Goal: Task Accomplishment & Management: Use online tool/utility

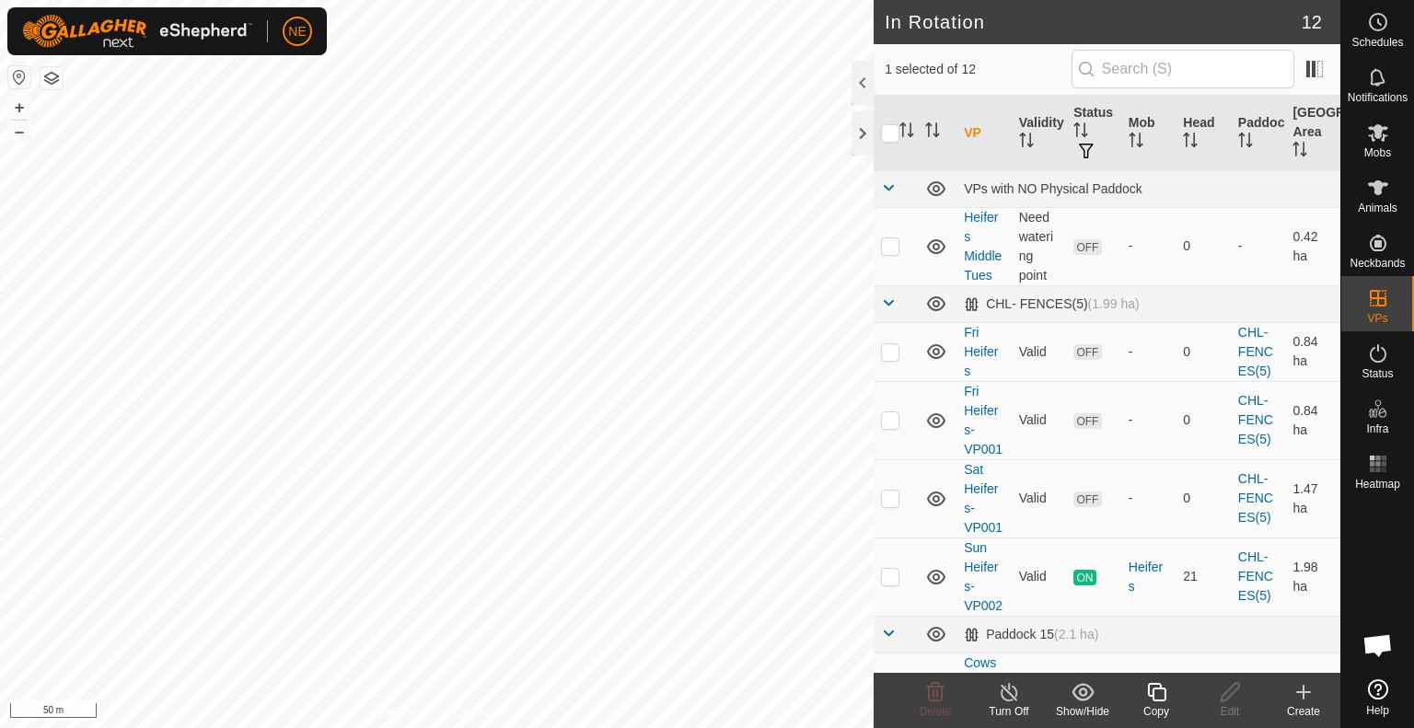
click at [1156, 702] on icon at bounding box center [1156, 692] width 18 height 18
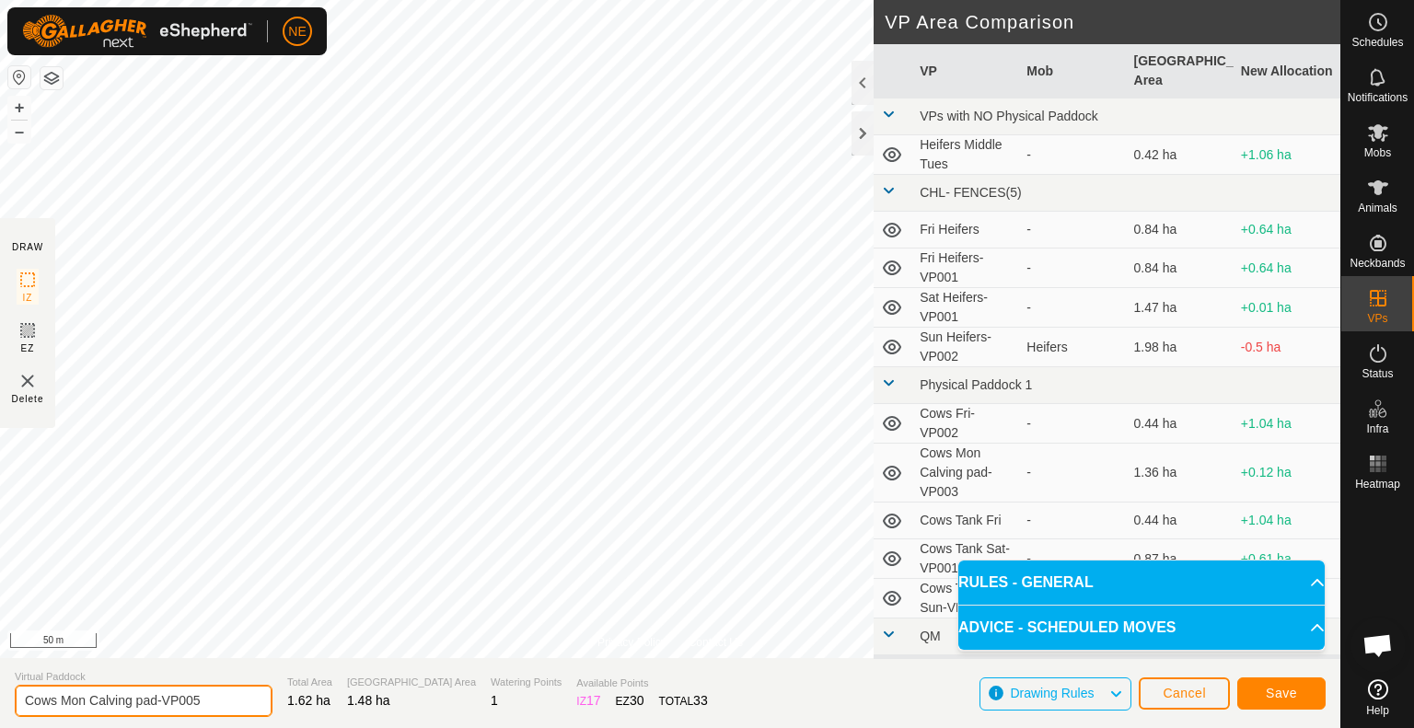
click at [85, 704] on input "Cows Mon Calving pad-VP005" at bounding box center [144, 701] width 258 height 32
type input "Cows Tues Calving pad-VP005"
click at [1294, 696] on span "Save" at bounding box center [1281, 693] width 31 height 15
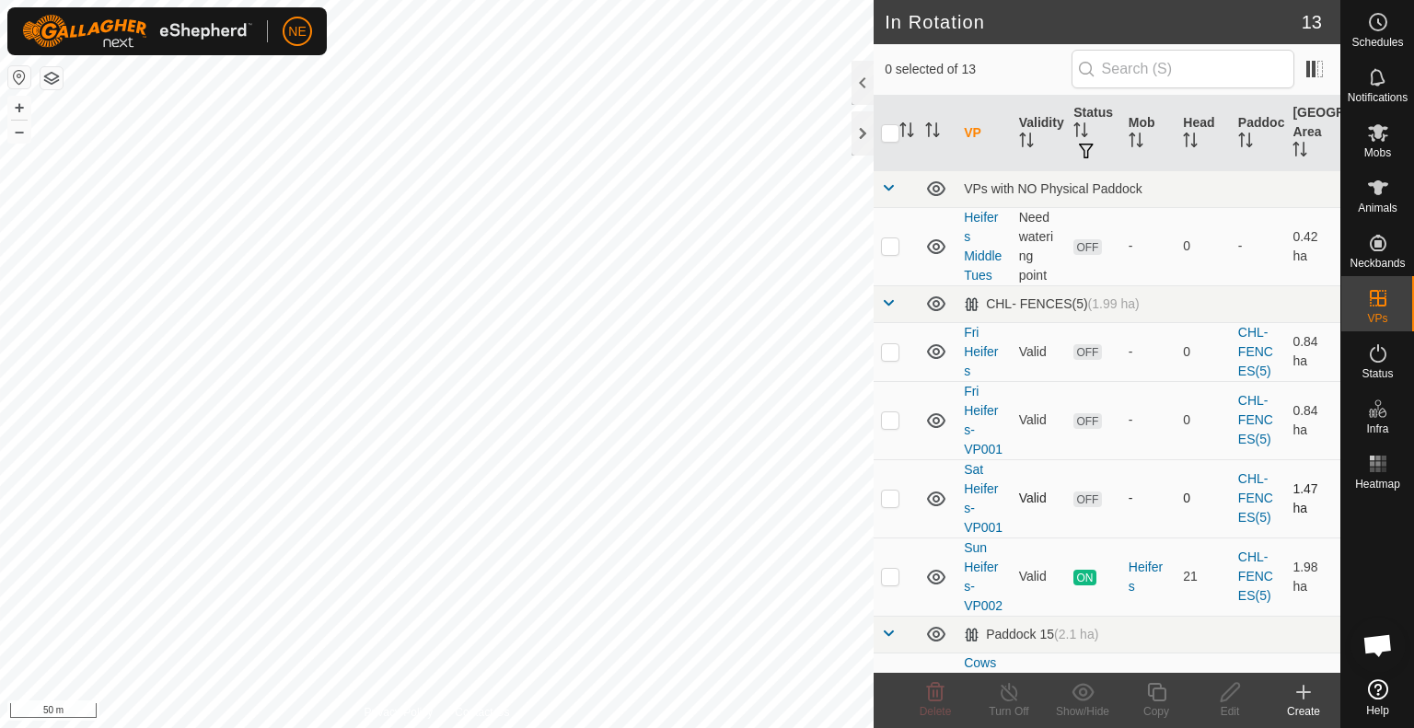
checkbox input "true"
click at [1164, 702] on icon at bounding box center [1156, 692] width 23 height 22
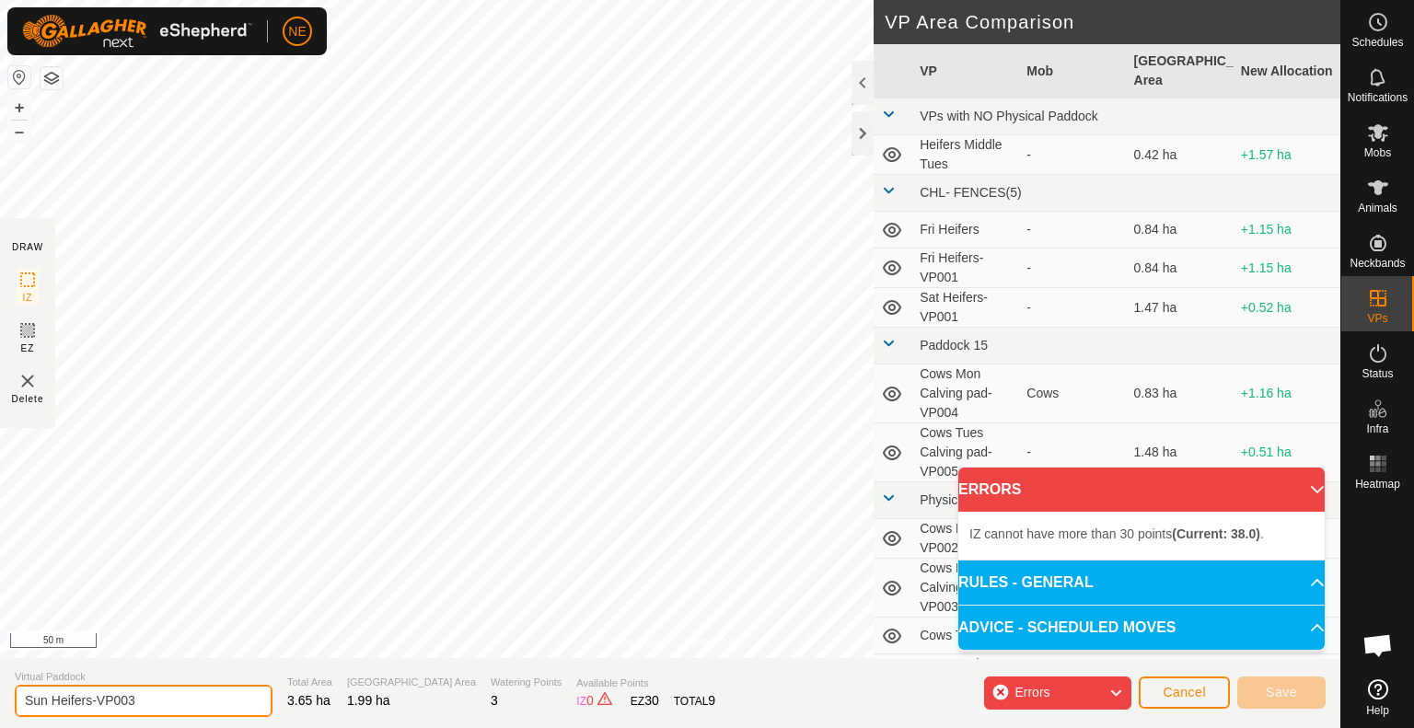
click at [45, 702] on input "Sun Heifers-VP003" at bounding box center [144, 701] width 258 height 32
type input "Tues Heifers-VP003"
click at [1203, 700] on span "Cancel" at bounding box center [1184, 692] width 43 height 15
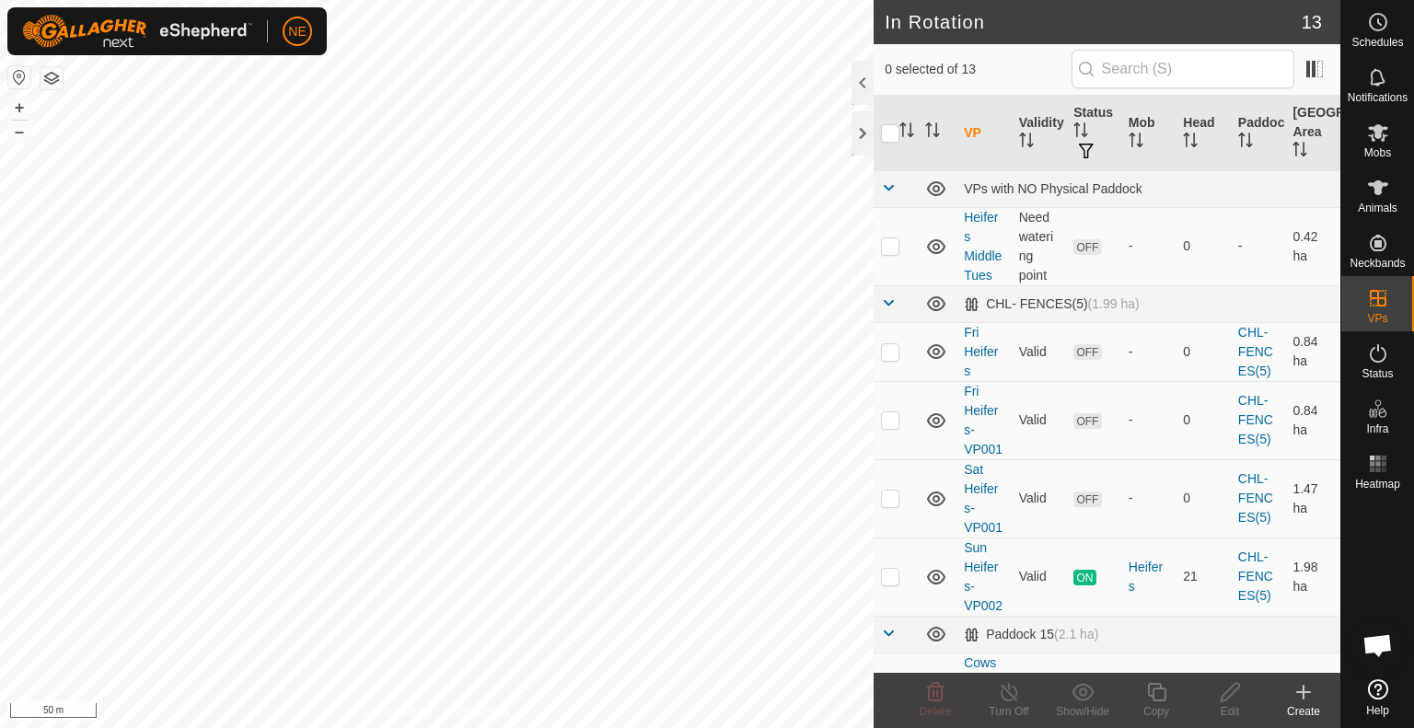
checkbox input "true"
click at [1149, 699] on icon at bounding box center [1156, 692] width 23 height 22
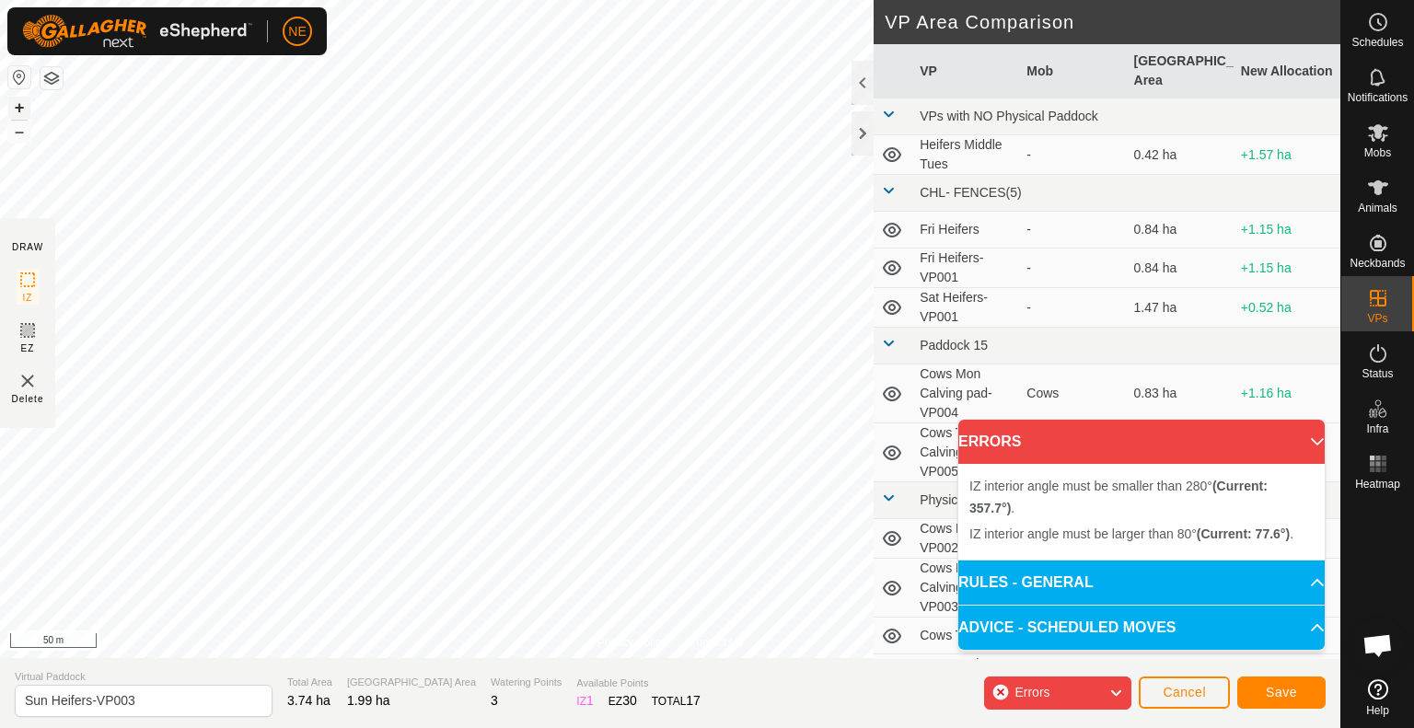
click at [20, 106] on button "+" at bounding box center [19, 108] width 22 height 22
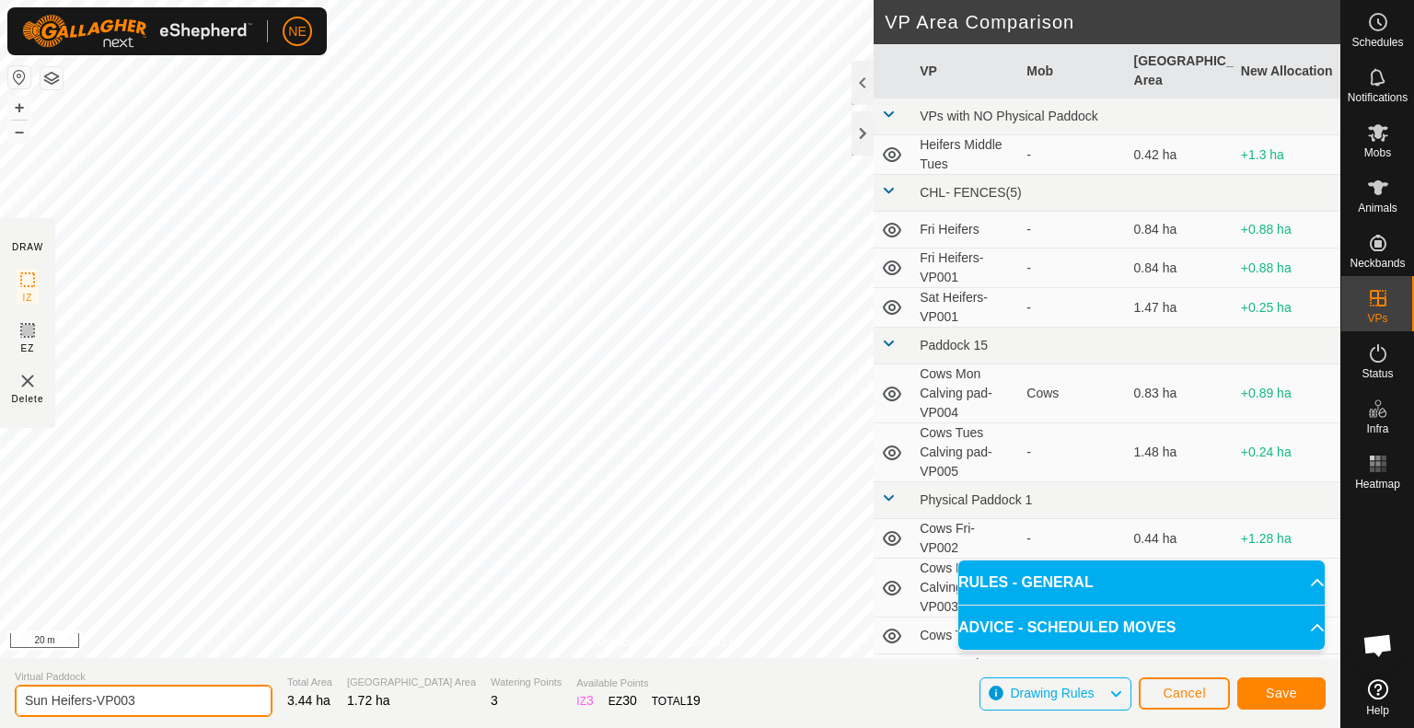
click at [48, 707] on input "Sun Heifers-VP003" at bounding box center [144, 701] width 258 height 32
type input "Tues Heifers-VP003"
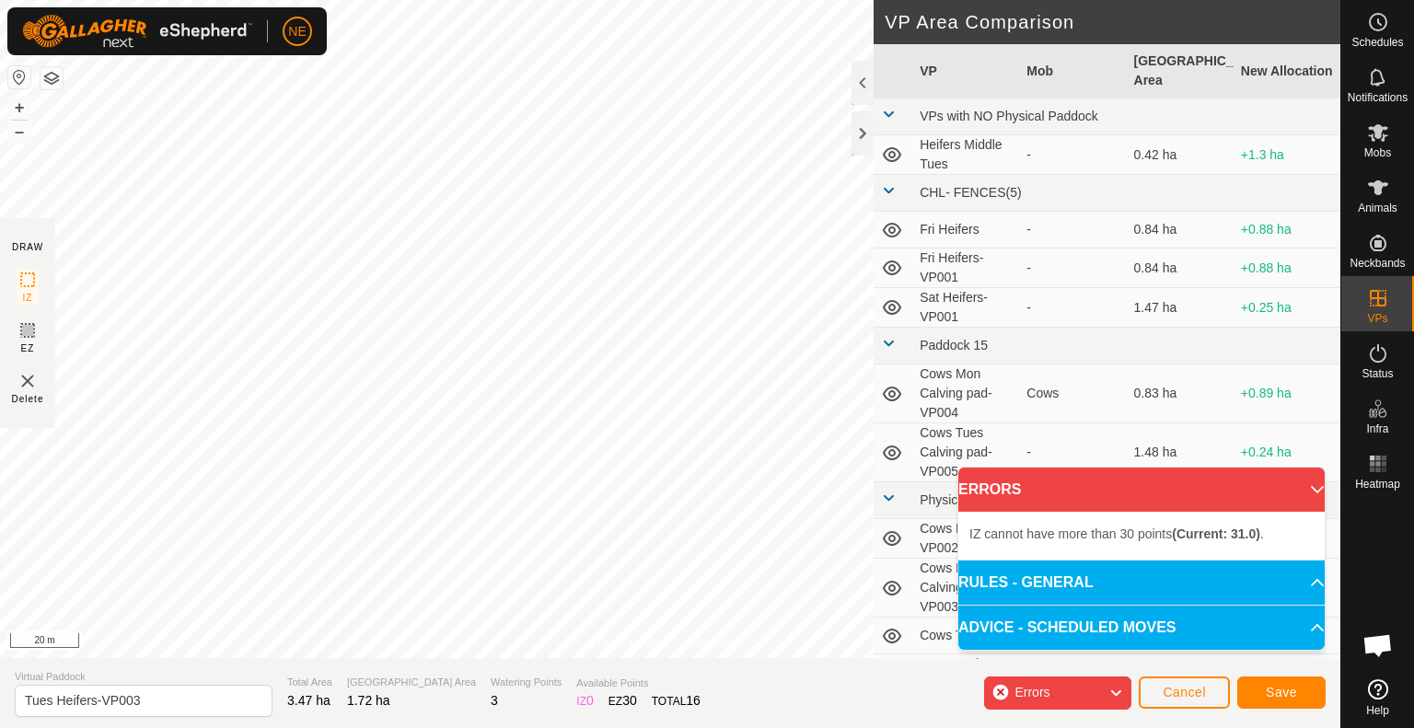
click at [867, 663] on div "Privacy Policy Contact Us Type: Inclusion Zone undefined Animal + – ⇧ i 20 m DR…" at bounding box center [670, 364] width 1341 height 728
click at [1309, 691] on button "Save" at bounding box center [1281, 693] width 88 height 32
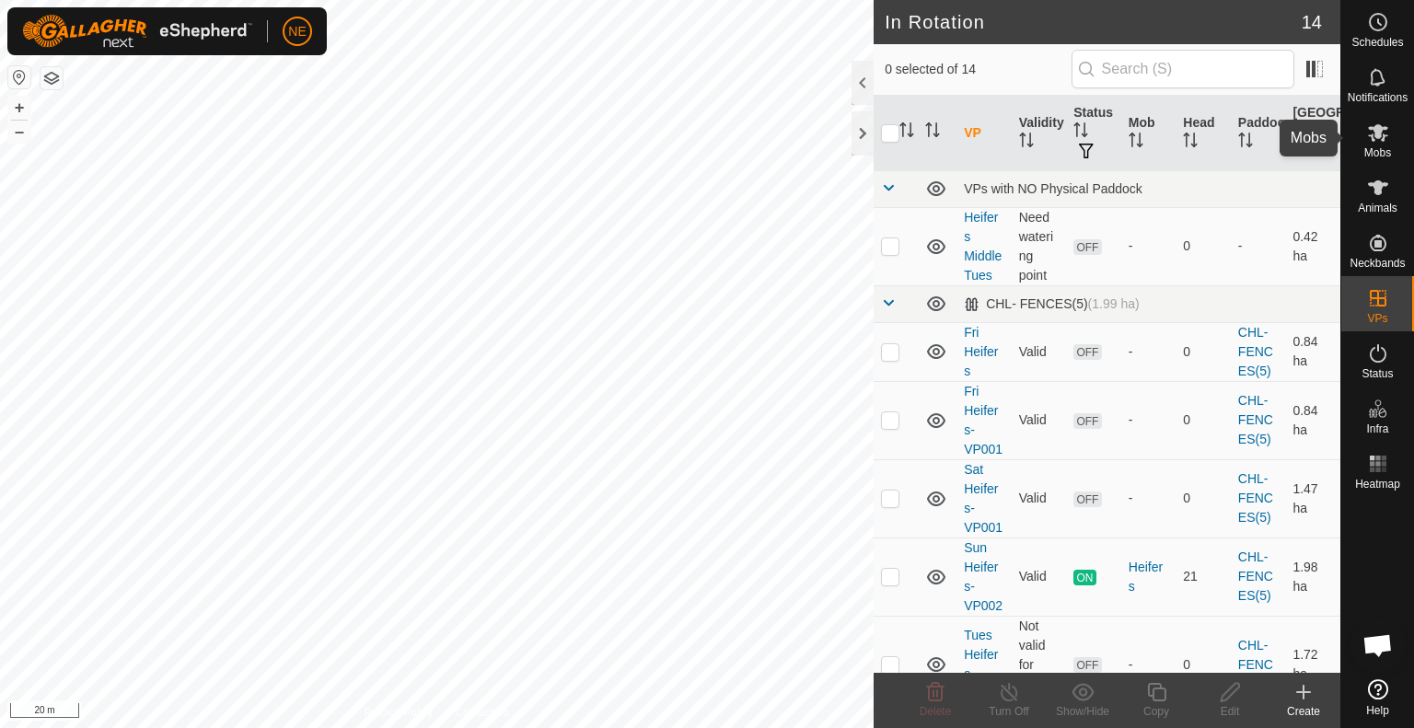
click at [1379, 138] on icon at bounding box center [1378, 132] width 20 height 17
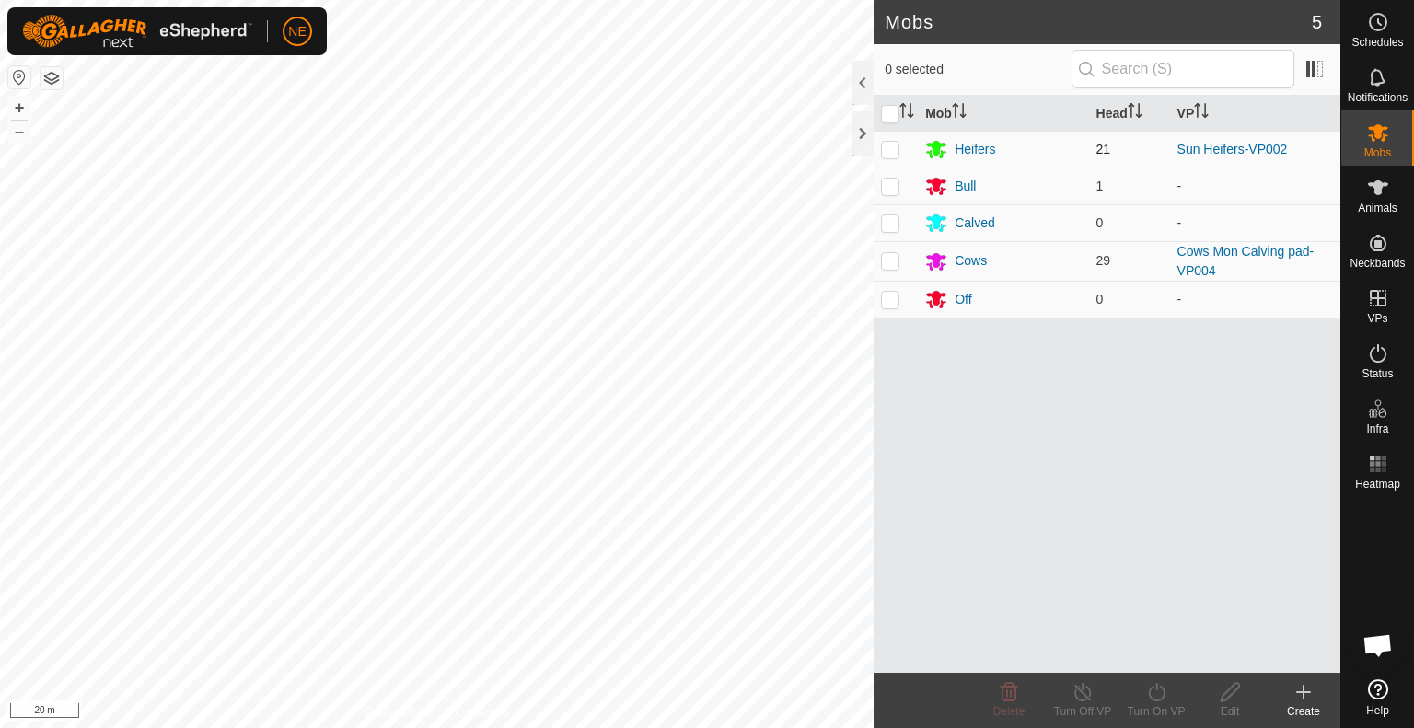
click at [895, 151] on p-checkbox at bounding box center [890, 149] width 18 height 15
checkbox input "true"
click at [1159, 706] on div "Turn On VP" at bounding box center [1157, 711] width 74 height 17
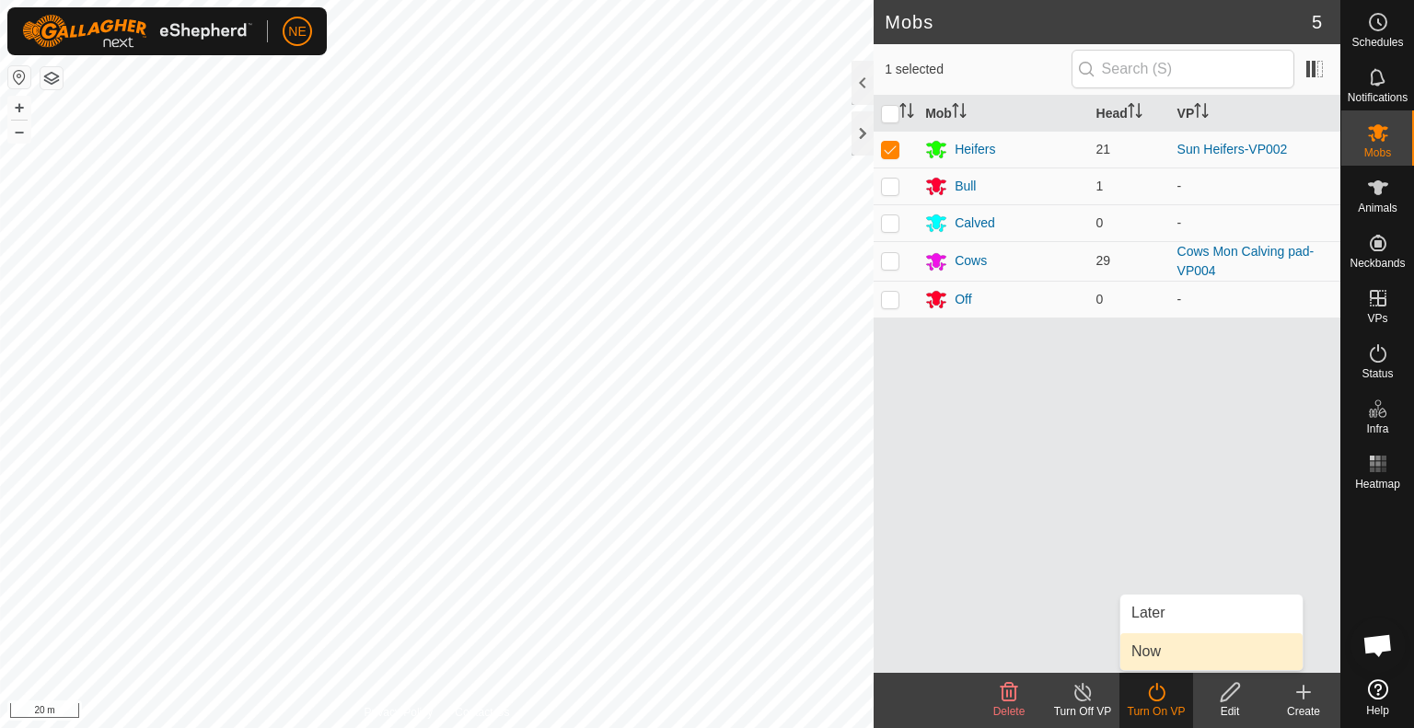
click at [1134, 659] on link "Now" at bounding box center [1211, 651] width 182 height 37
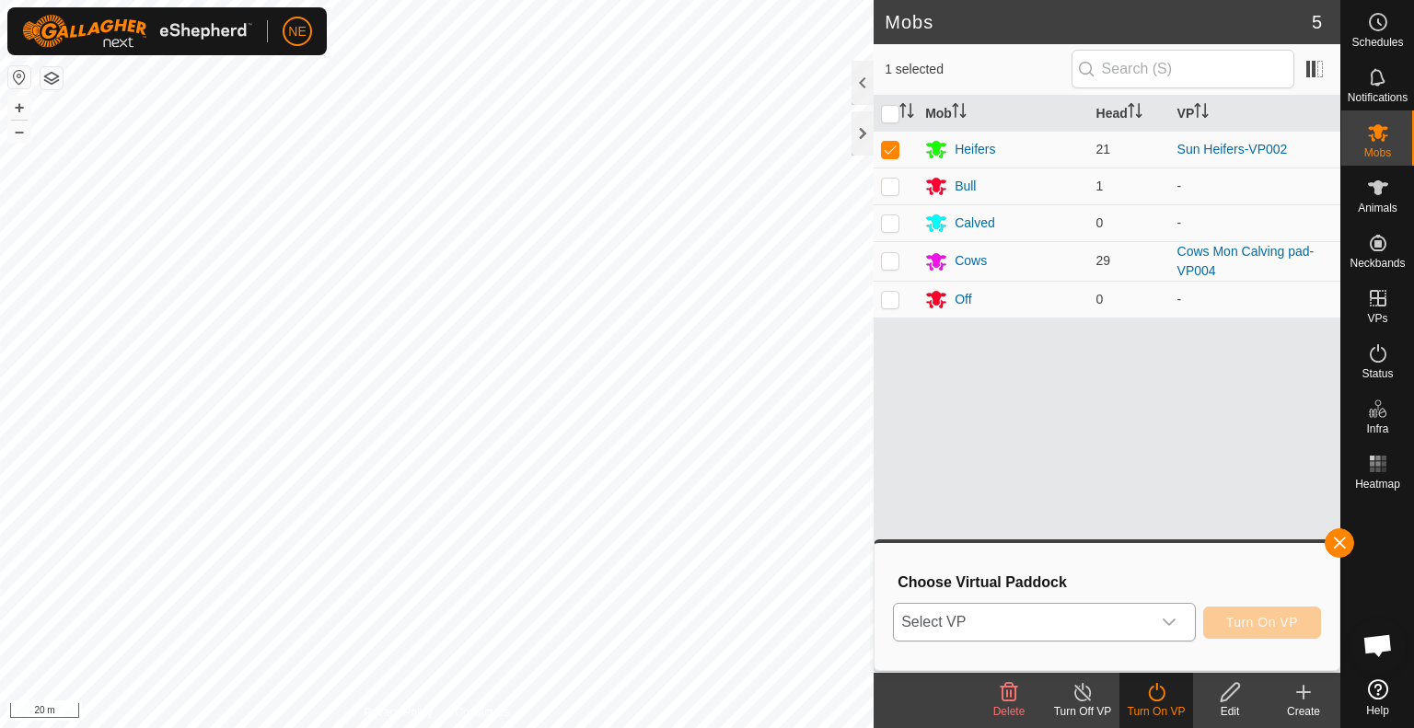
click at [1178, 625] on div "dropdown trigger" at bounding box center [1169, 622] width 37 height 37
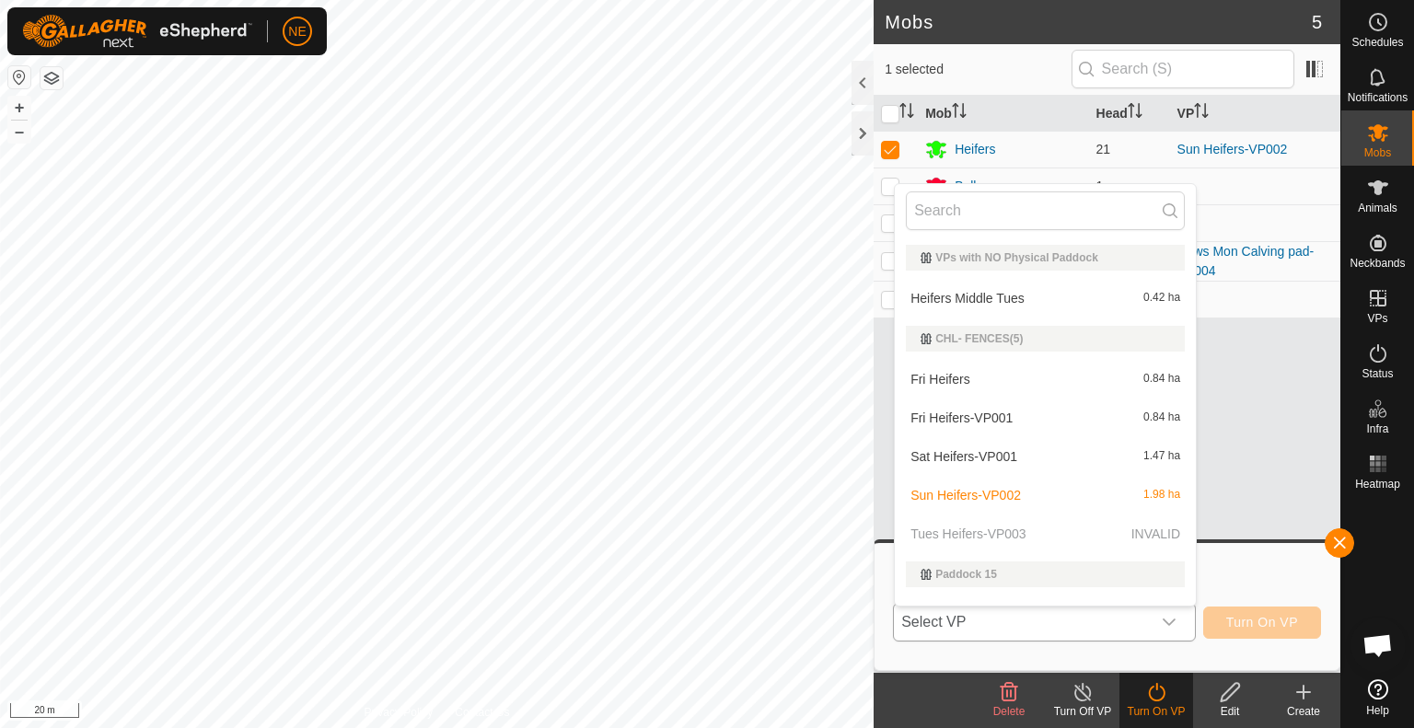
click at [1027, 291] on li "Heifers Middle Tues 0.42 ha" at bounding box center [1045, 298] width 301 height 37
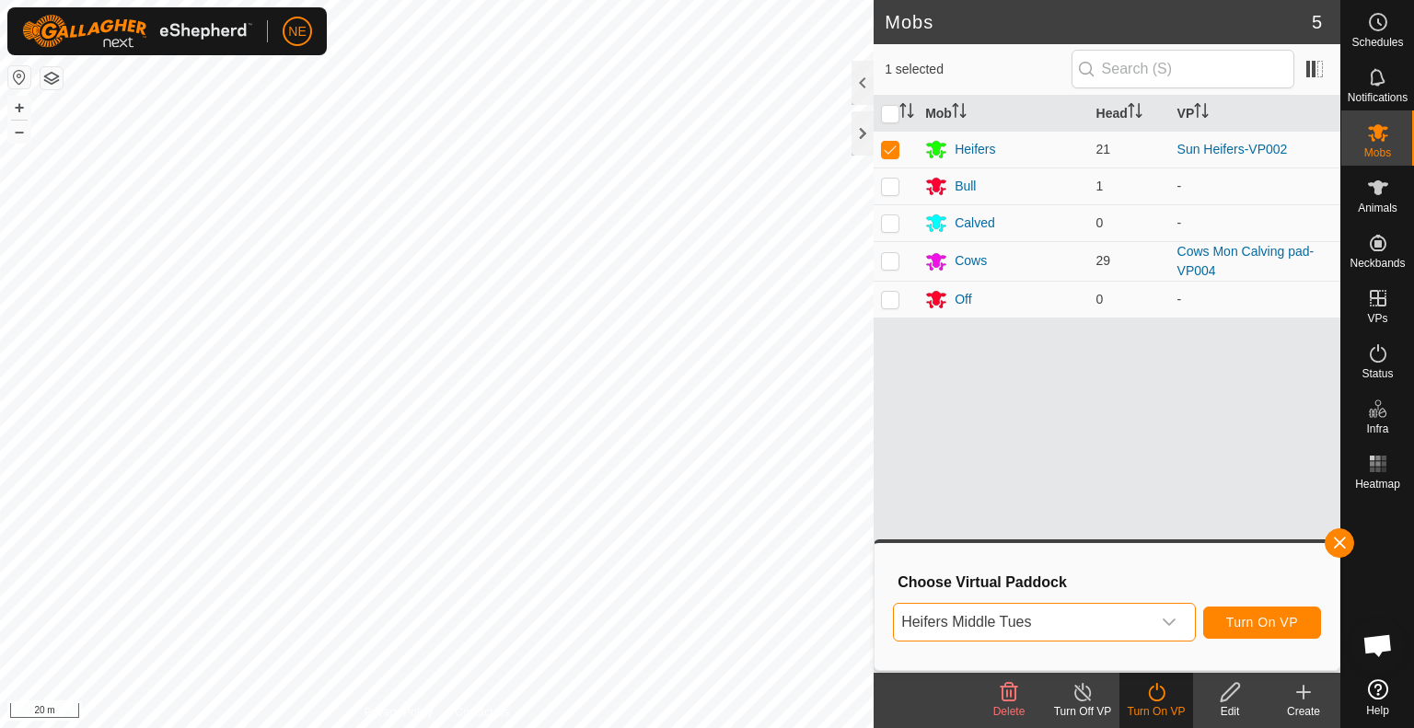
click at [1178, 623] on div "dropdown trigger" at bounding box center [1169, 622] width 37 height 37
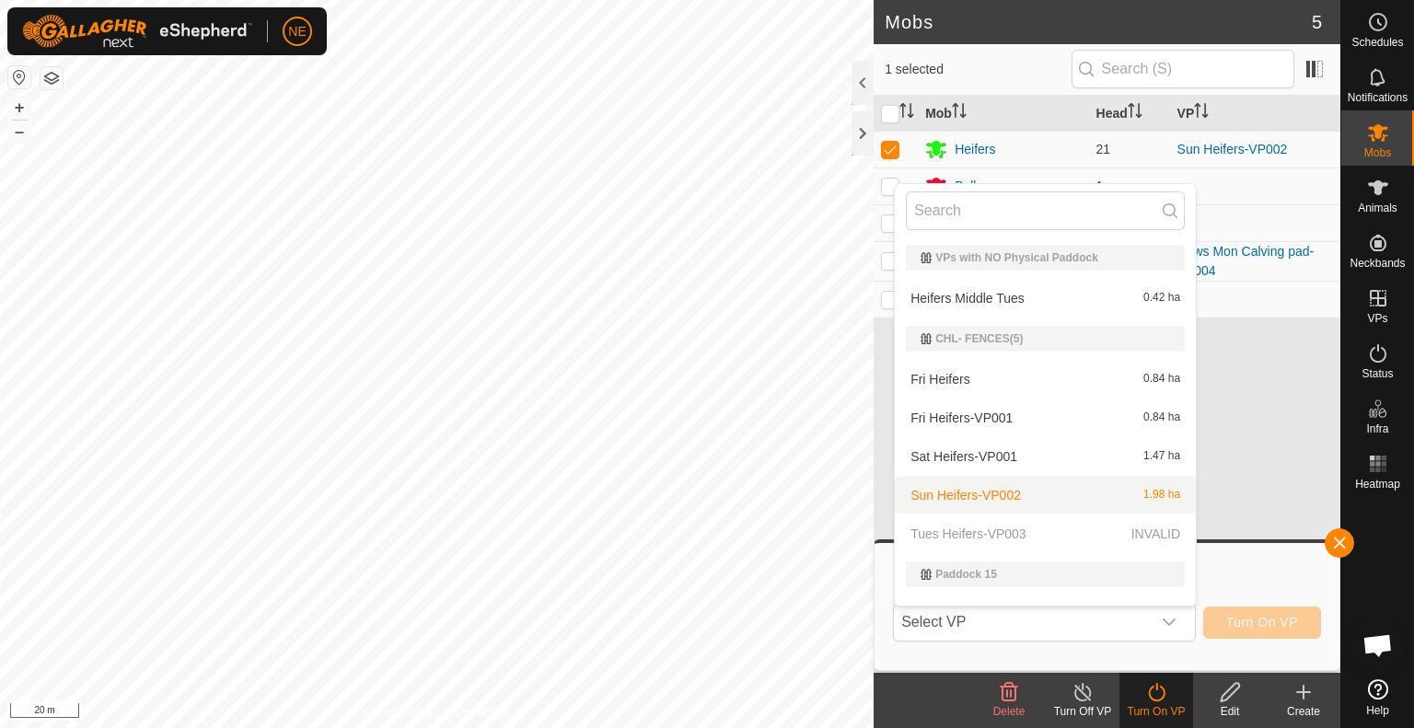
click at [993, 540] on p-selectitem "Tues Heifers-VP003 INVALID" at bounding box center [1045, 534] width 301 height 37
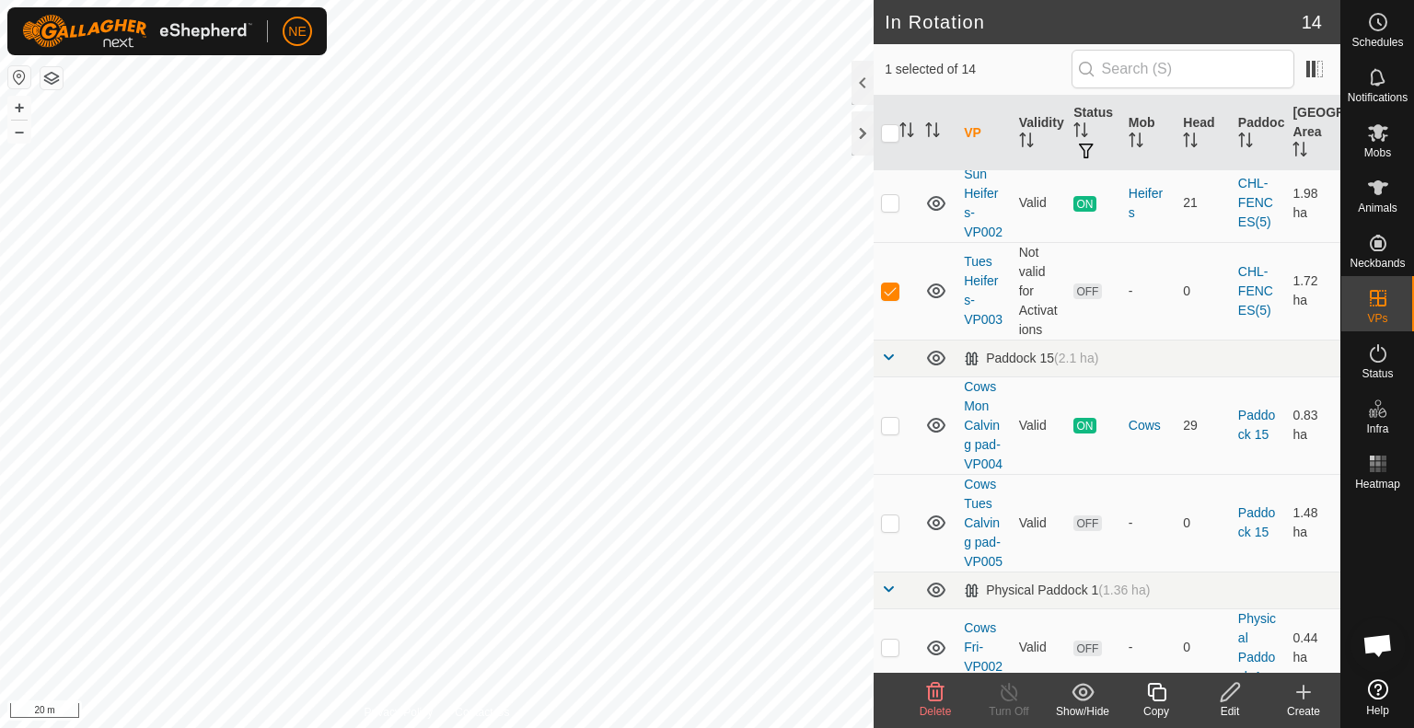
scroll to position [264, 0]
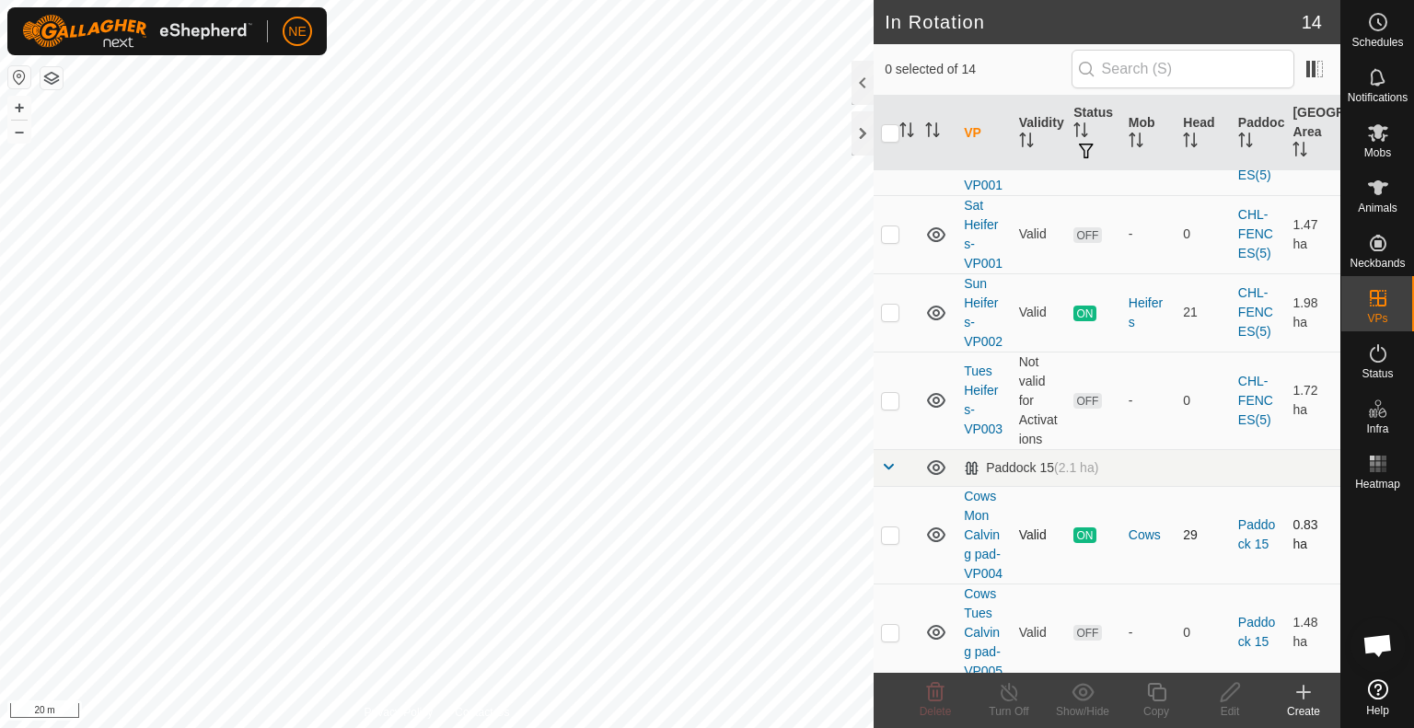
checkbox input "true"
click at [1220, 706] on div "Edit" at bounding box center [1230, 711] width 74 height 17
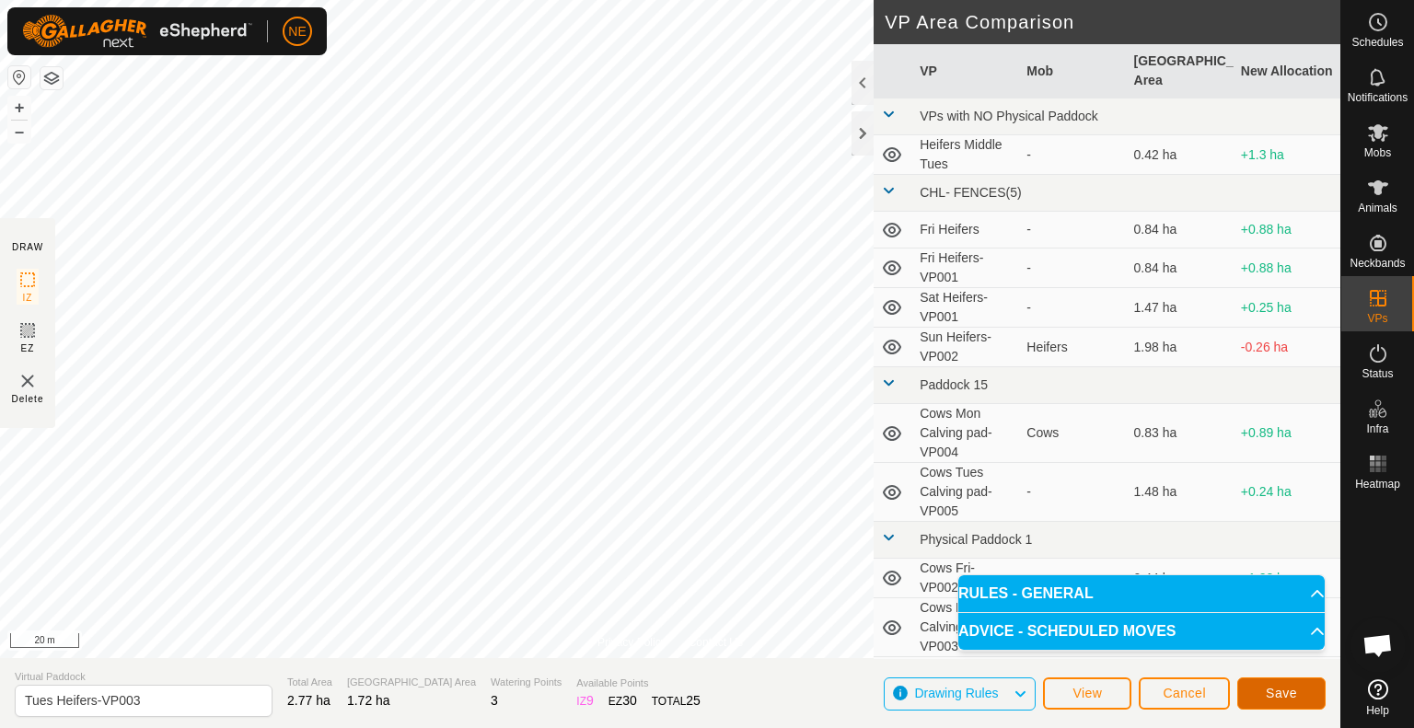
click at [1256, 692] on button "Save" at bounding box center [1281, 694] width 88 height 32
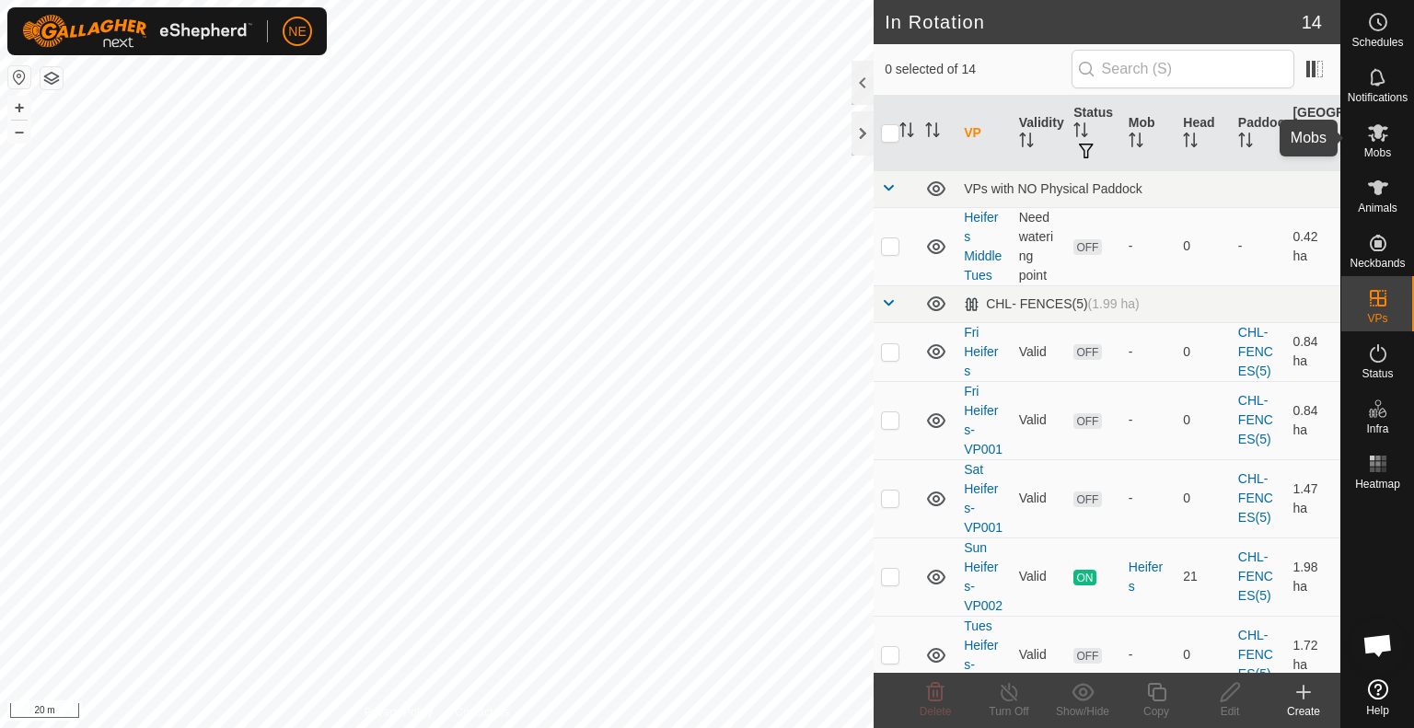
click at [1375, 142] on icon at bounding box center [1378, 133] width 22 height 22
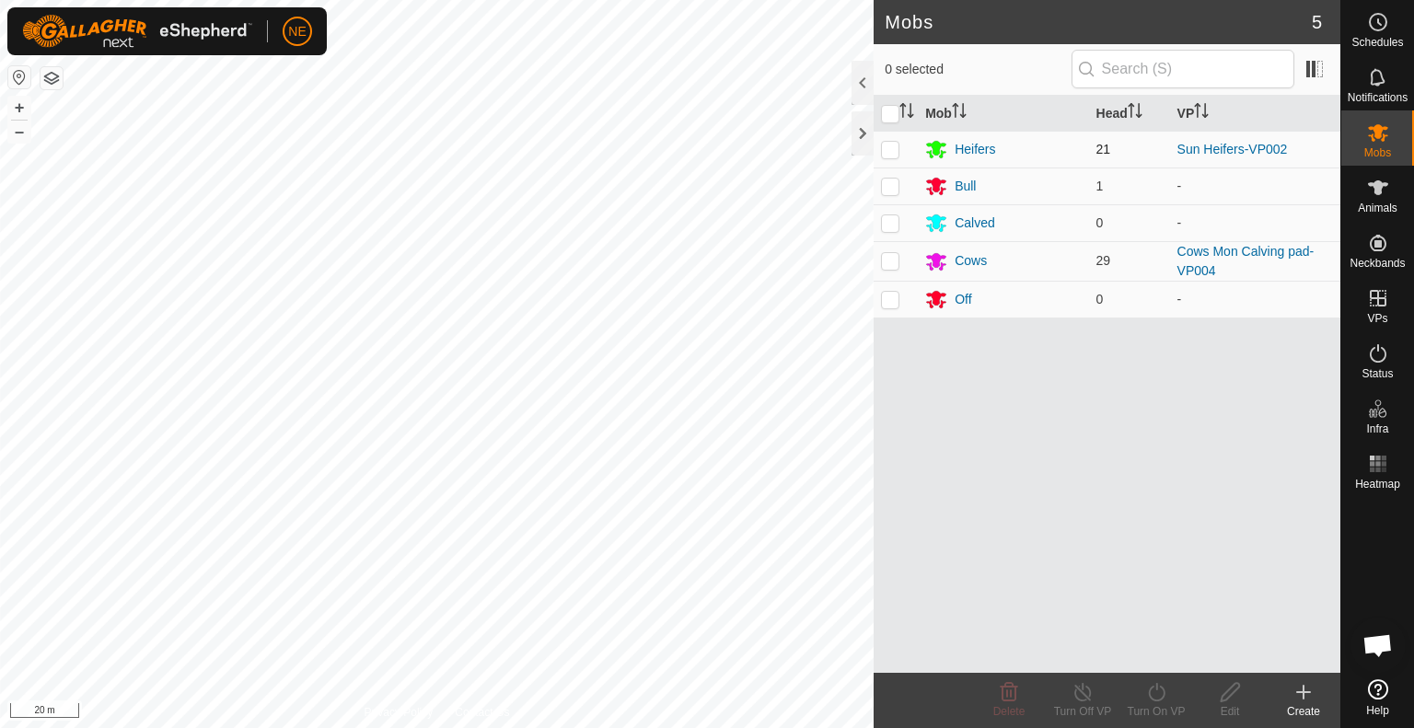
click at [877, 143] on td at bounding box center [896, 149] width 44 height 37
checkbox input "true"
click at [1144, 688] on turn-on-svg-icon at bounding box center [1157, 692] width 74 height 22
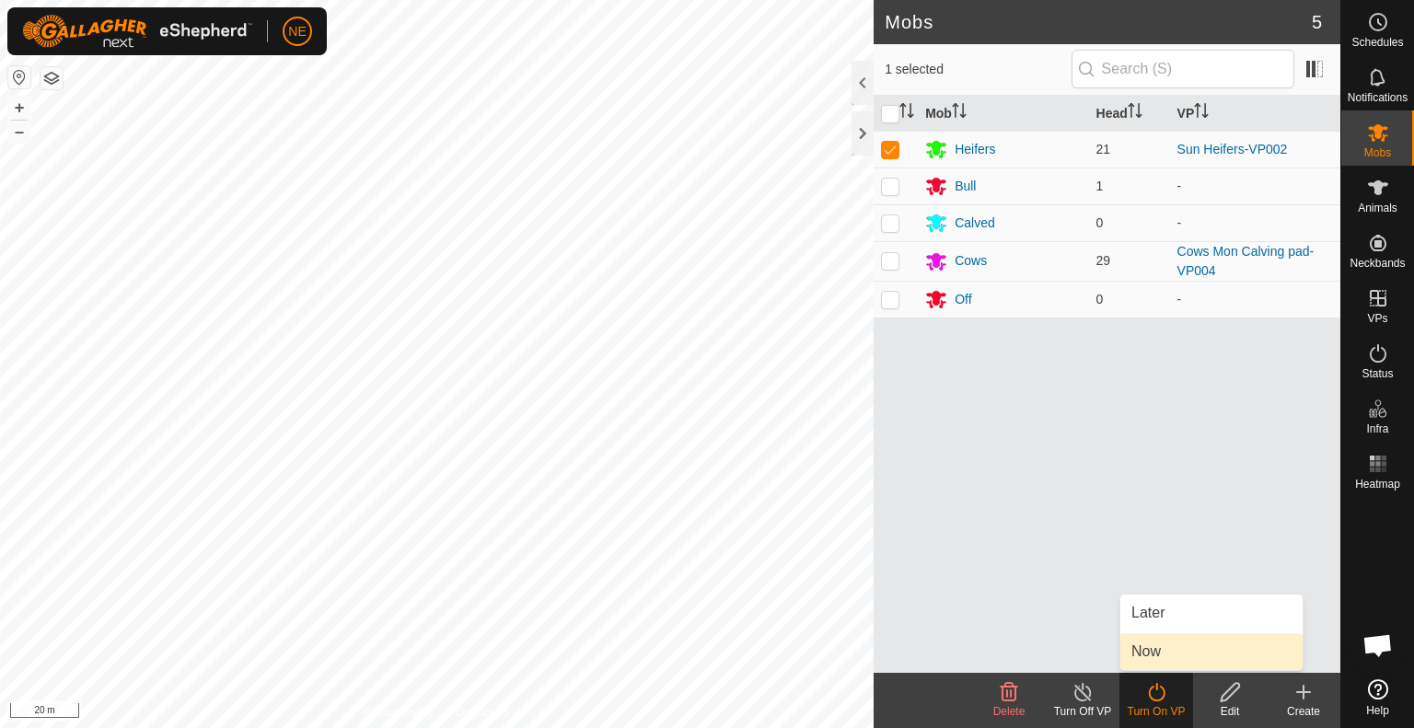
click at [1172, 651] on link "Now" at bounding box center [1211, 651] width 182 height 37
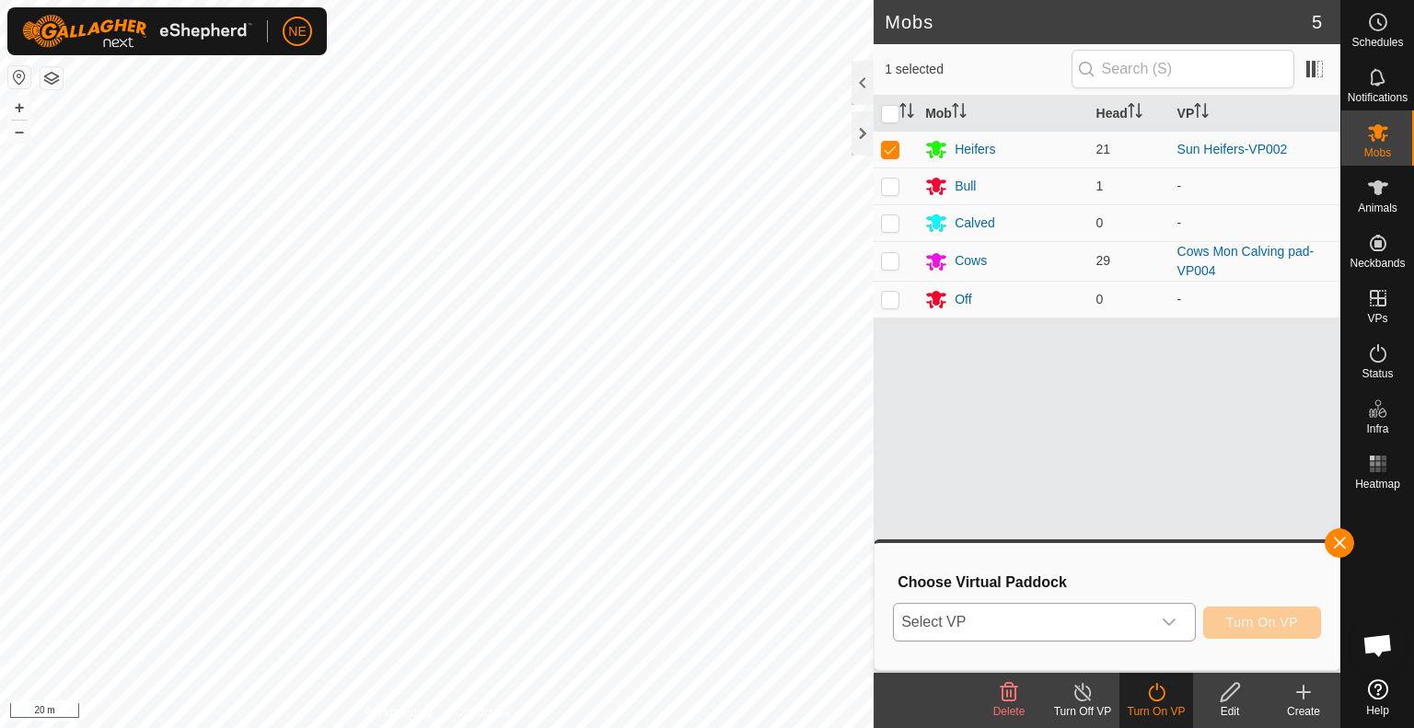
click at [1177, 616] on icon "dropdown trigger" at bounding box center [1169, 622] width 15 height 15
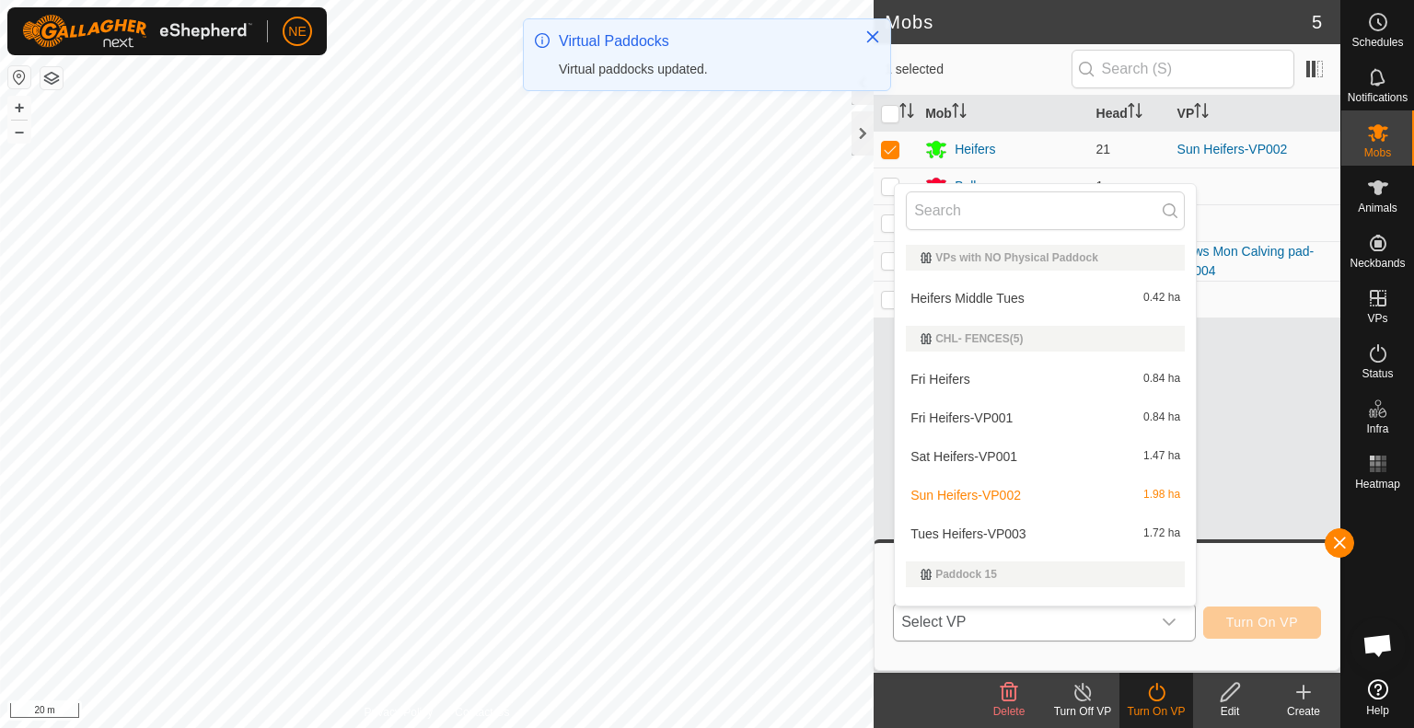
click at [1064, 537] on li "Tues Heifers-VP003 1.72 ha" at bounding box center [1045, 534] width 301 height 37
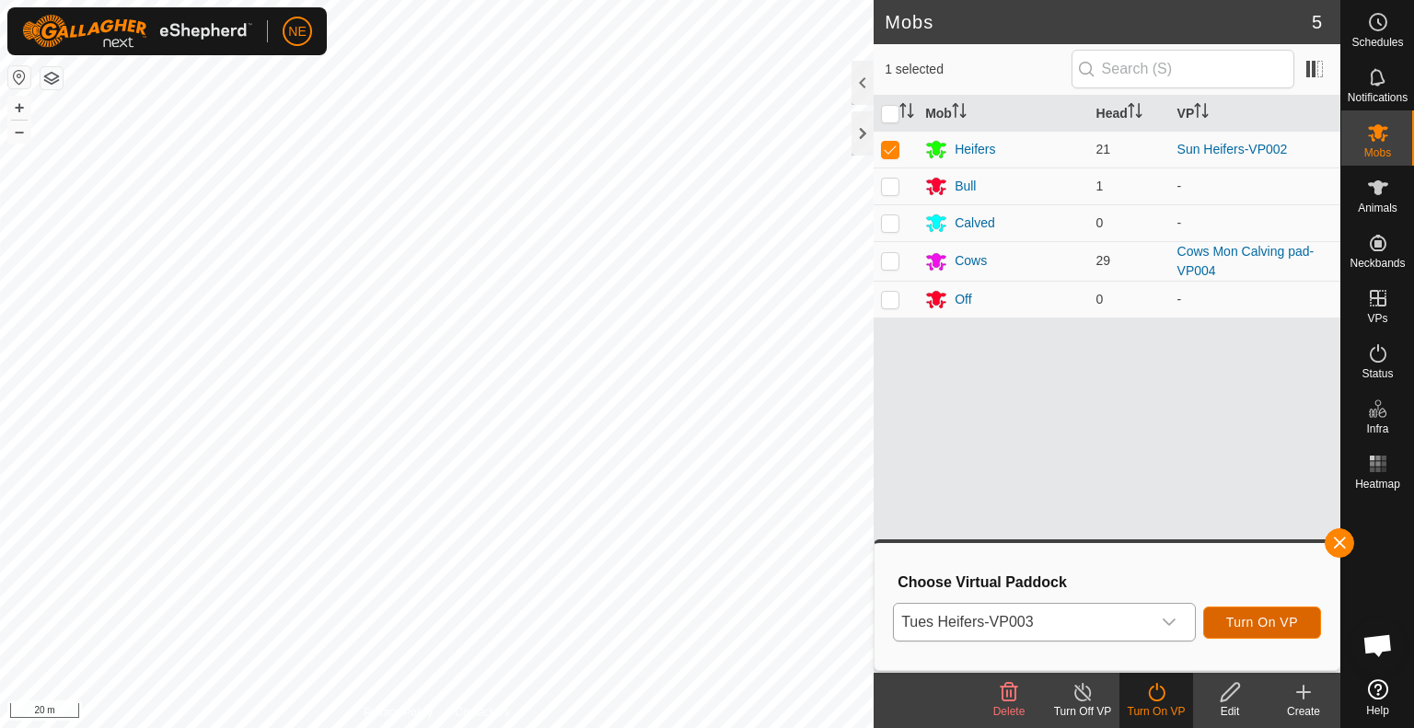
click at [1251, 628] on span "Turn On VP" at bounding box center [1262, 622] width 72 height 15
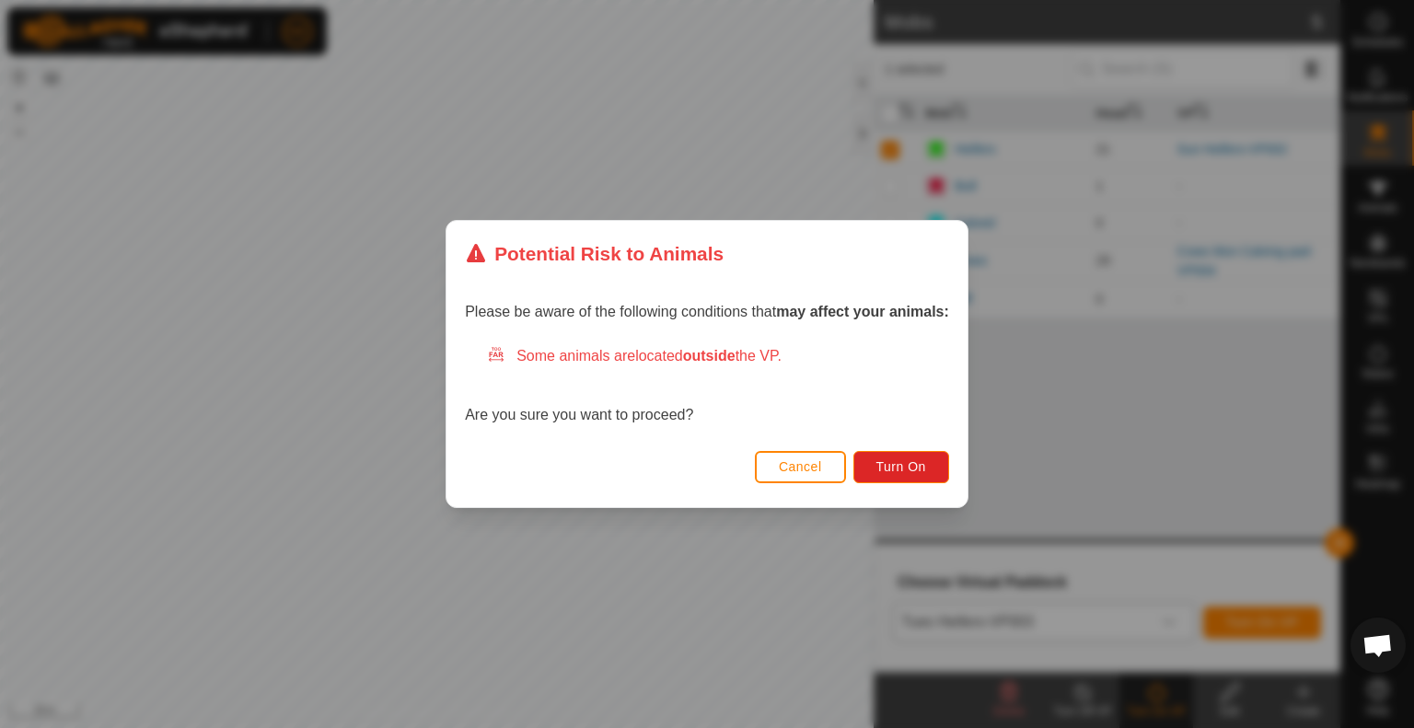
click at [800, 467] on span "Cancel" at bounding box center [800, 466] width 43 height 15
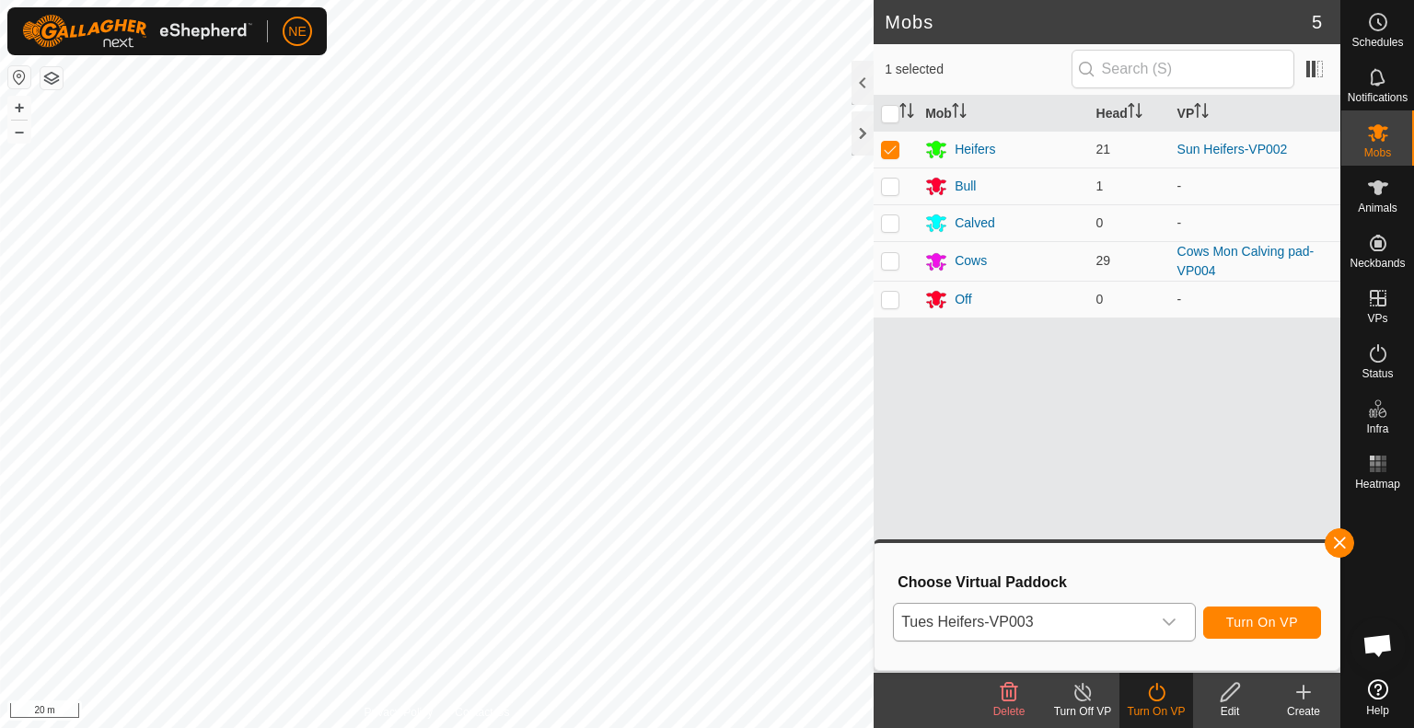
click at [835, 727] on html "NE Schedules Notifications Mobs Animals Neckbands VPs Status Infra Heatmap Help…" at bounding box center [707, 364] width 1414 height 728
click at [935, 727] on html "NE Schedules Notifications Mobs Animals Neckbands VPs Status Infra Heatmap Help…" at bounding box center [707, 364] width 1414 height 728
click at [1284, 628] on span "Turn On VP" at bounding box center [1262, 622] width 72 height 15
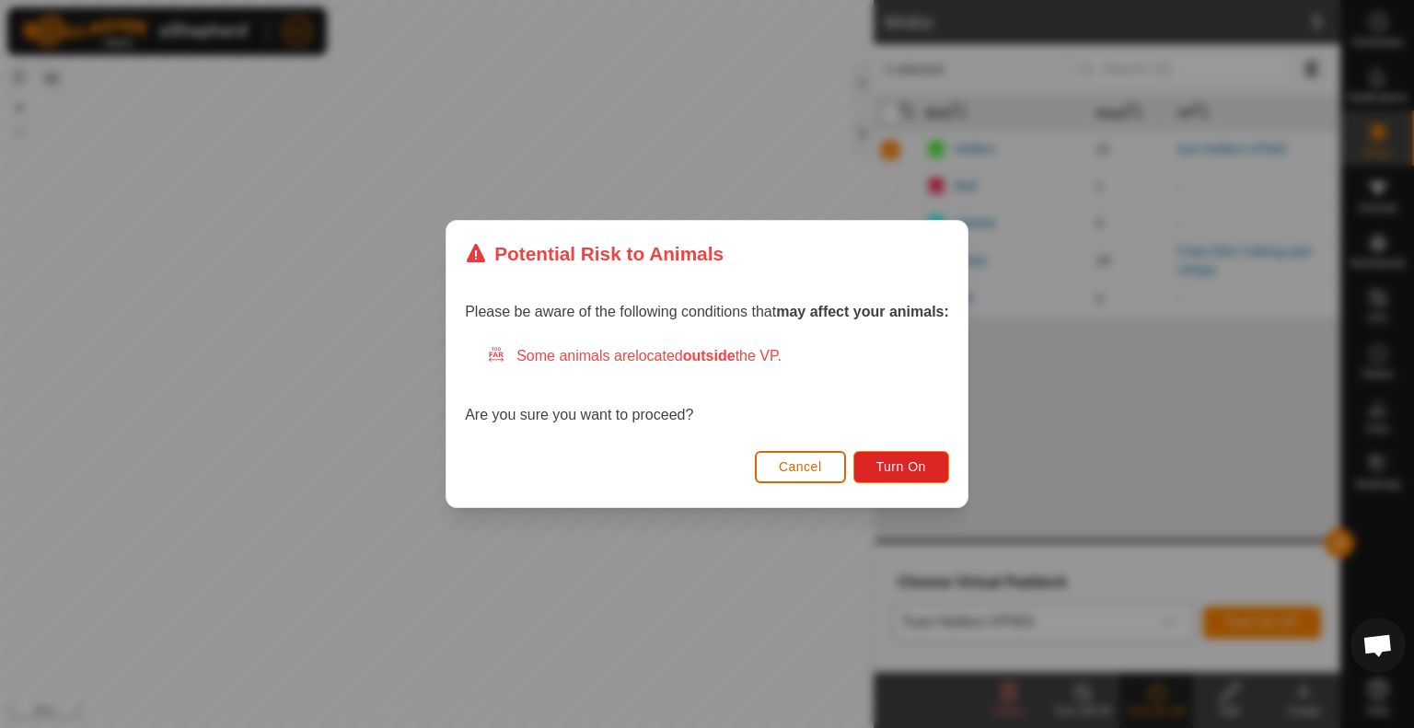
click at [813, 461] on span "Cancel" at bounding box center [800, 466] width 43 height 15
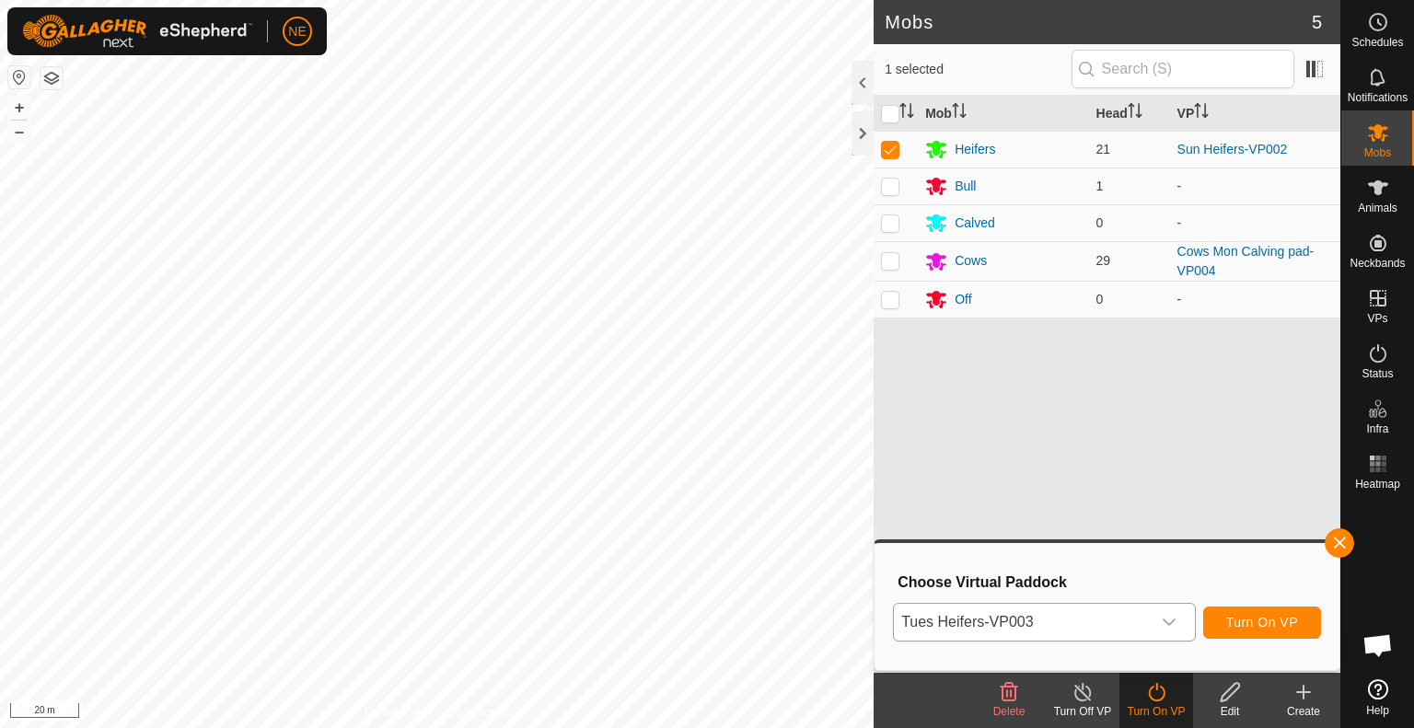
click at [1146, 412] on div "Mob Head VP Heifers 21 Sun Heifers-VP002 Bull 1 - Calved 0 - Cows 29 Cows Mon C…" at bounding box center [1107, 384] width 467 height 577
drag, startPoint x: 887, startPoint y: 225, endPoint x: 1030, endPoint y: 228, distance: 143.7
click at [1030, 228] on div "Calved" at bounding box center [1003, 223] width 156 height 22
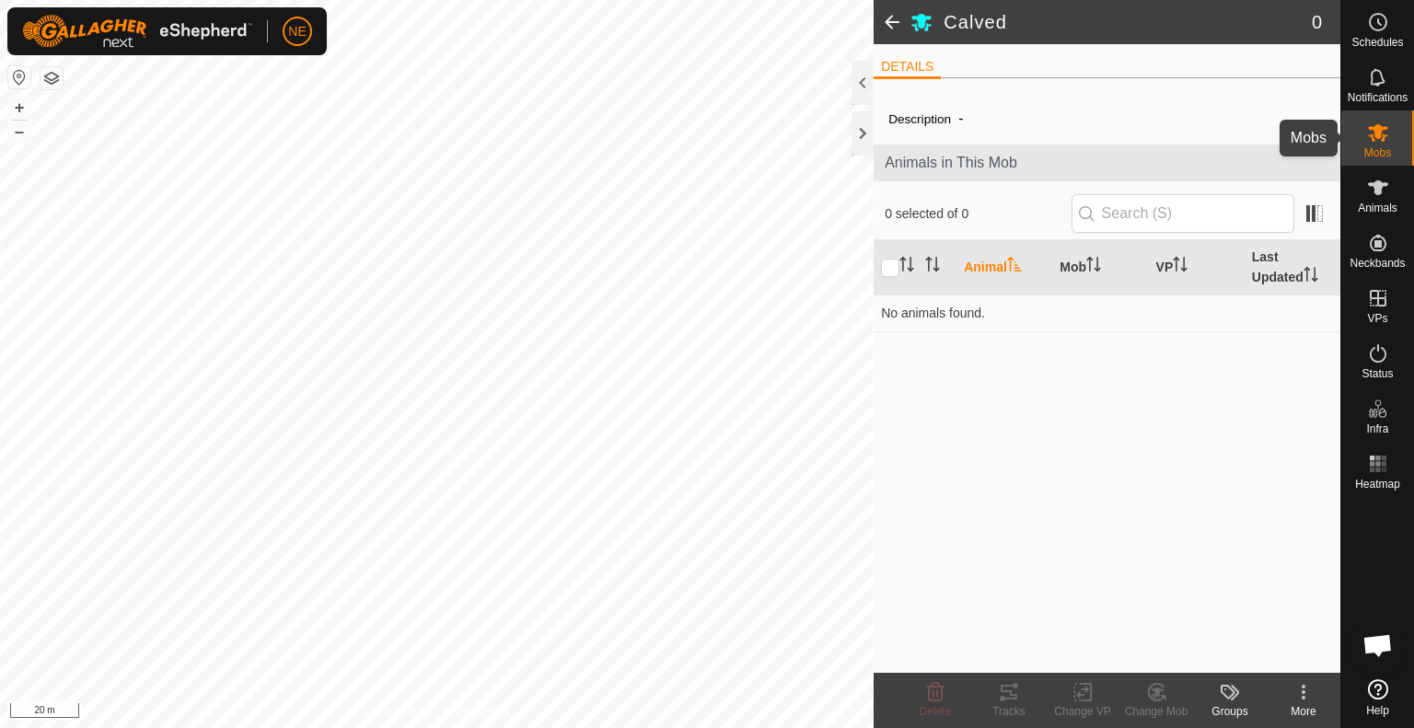
click at [1385, 137] on icon at bounding box center [1378, 133] width 22 height 22
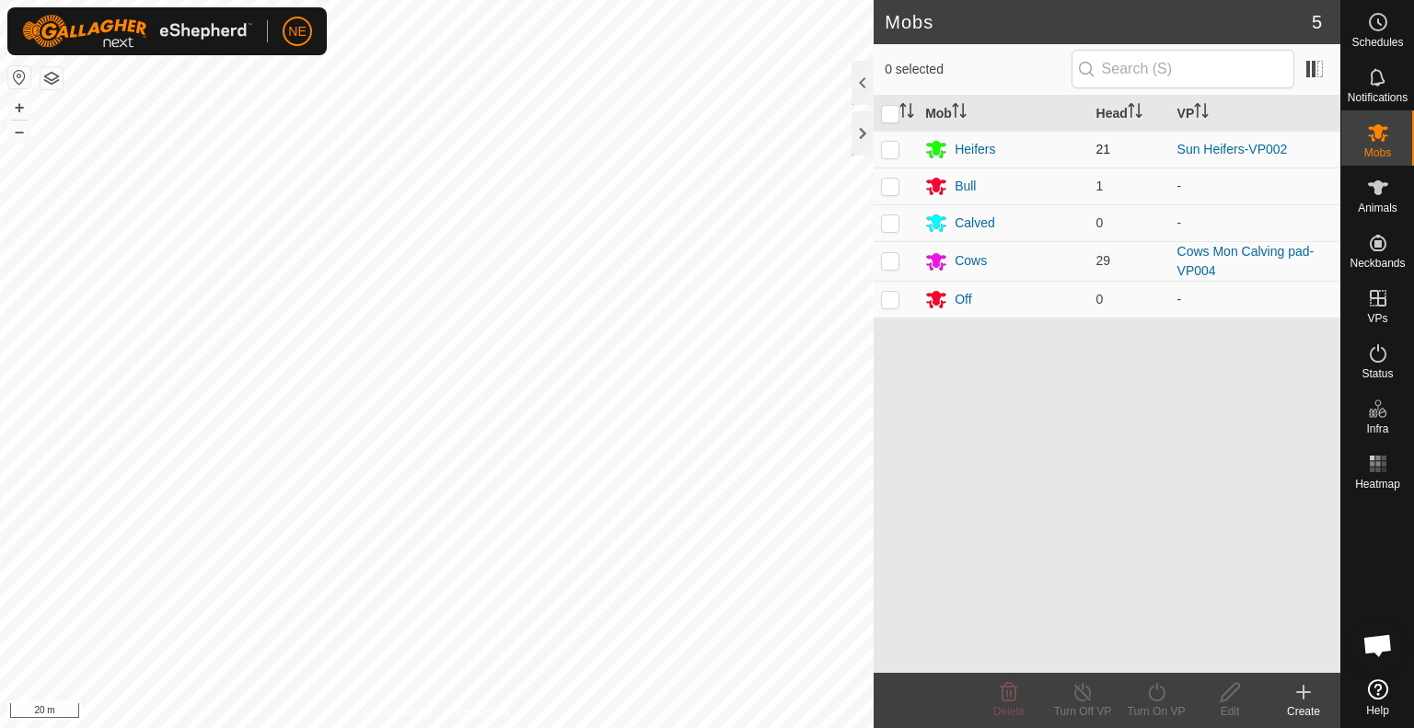
click at [891, 153] on p-checkbox at bounding box center [890, 149] width 18 height 15
checkbox input "true"
click at [1163, 691] on icon at bounding box center [1156, 692] width 17 height 18
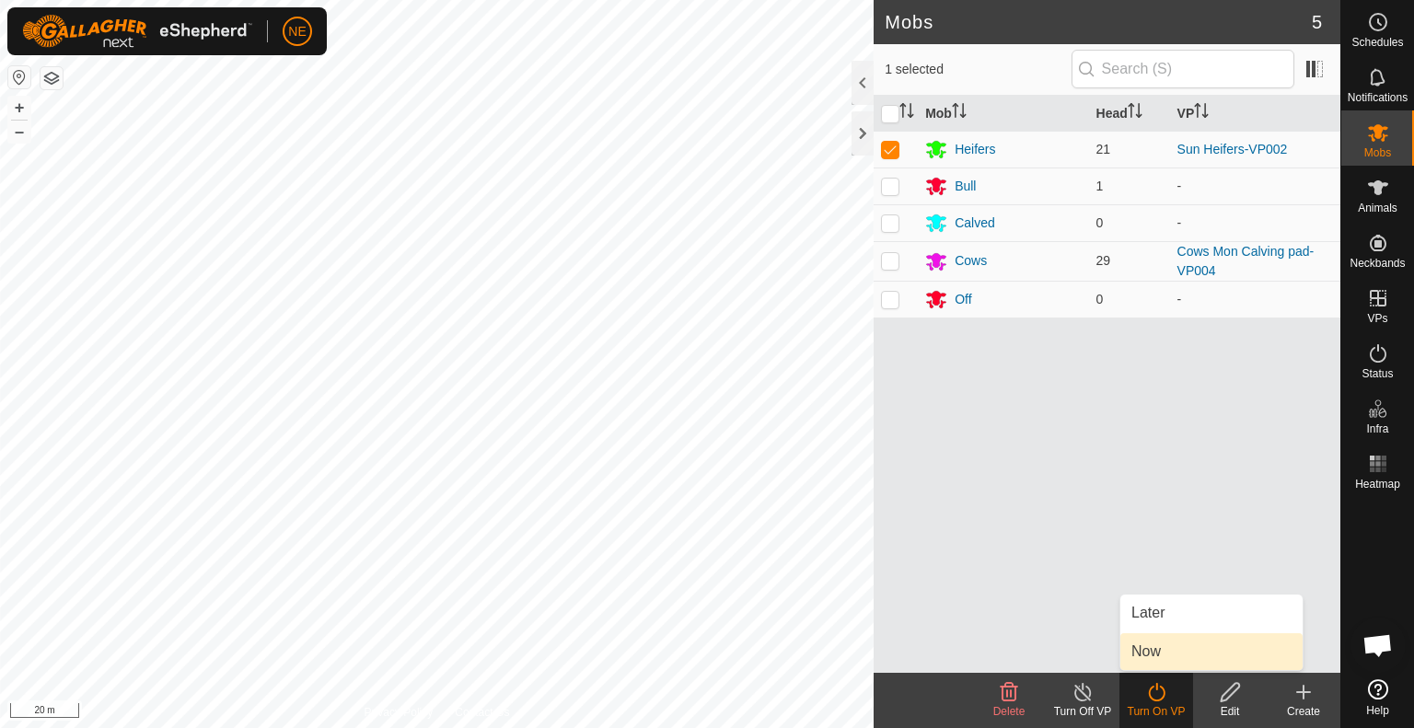
click at [1164, 655] on link "Now" at bounding box center [1211, 651] width 182 height 37
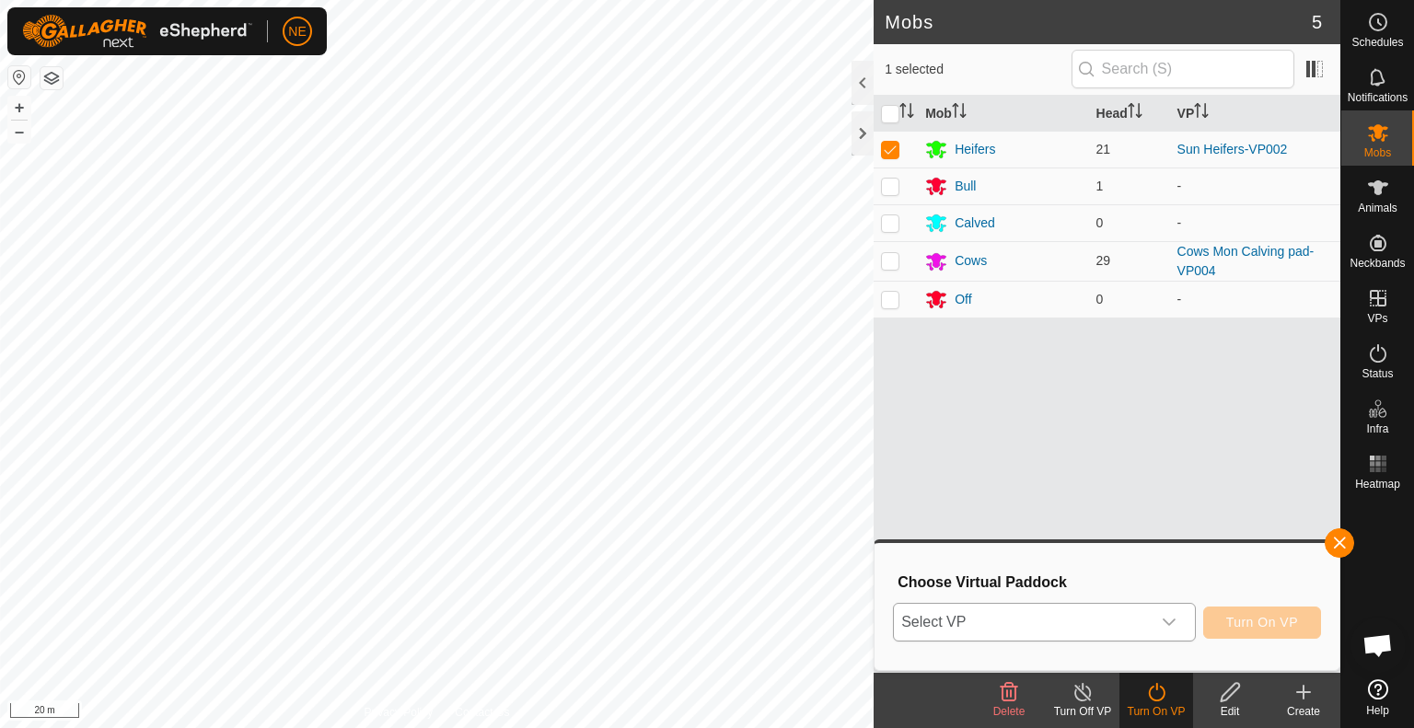
click at [1156, 621] on div "dropdown trigger" at bounding box center [1169, 622] width 37 height 37
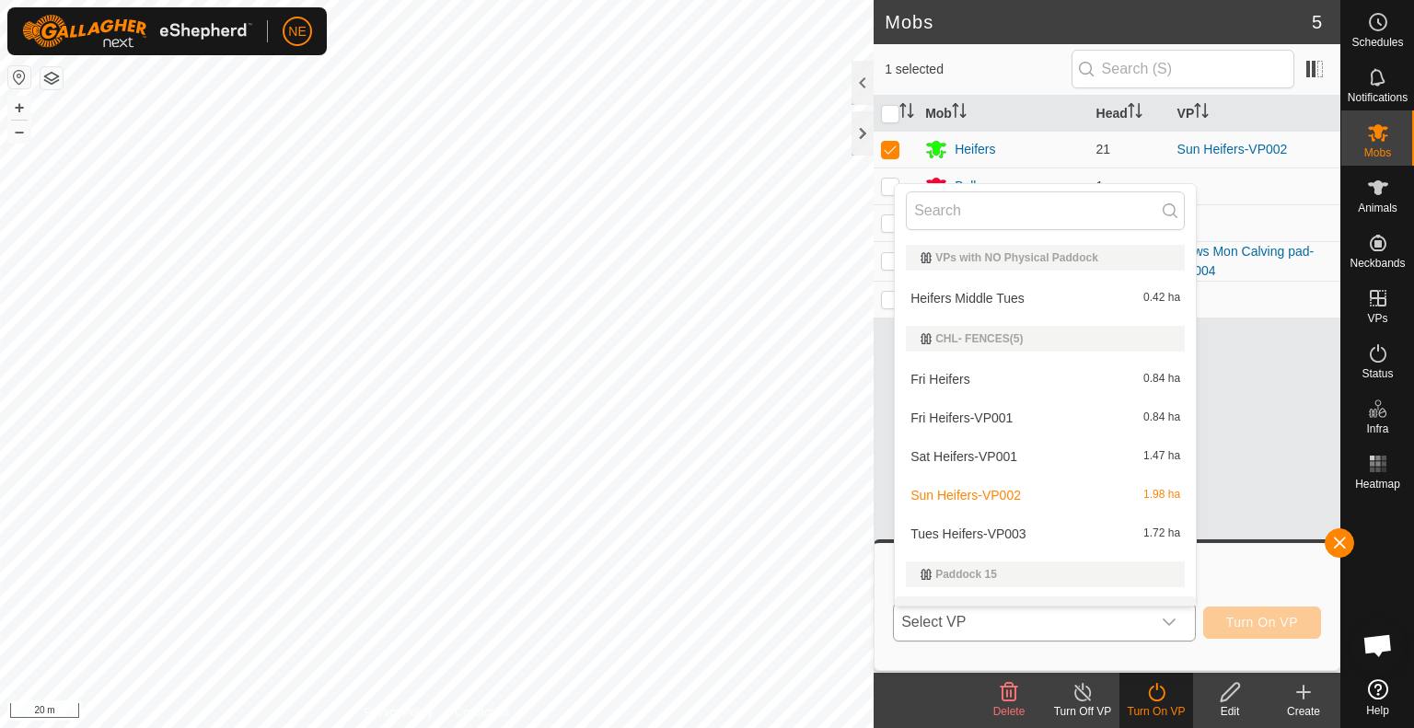
scroll to position [28, 0]
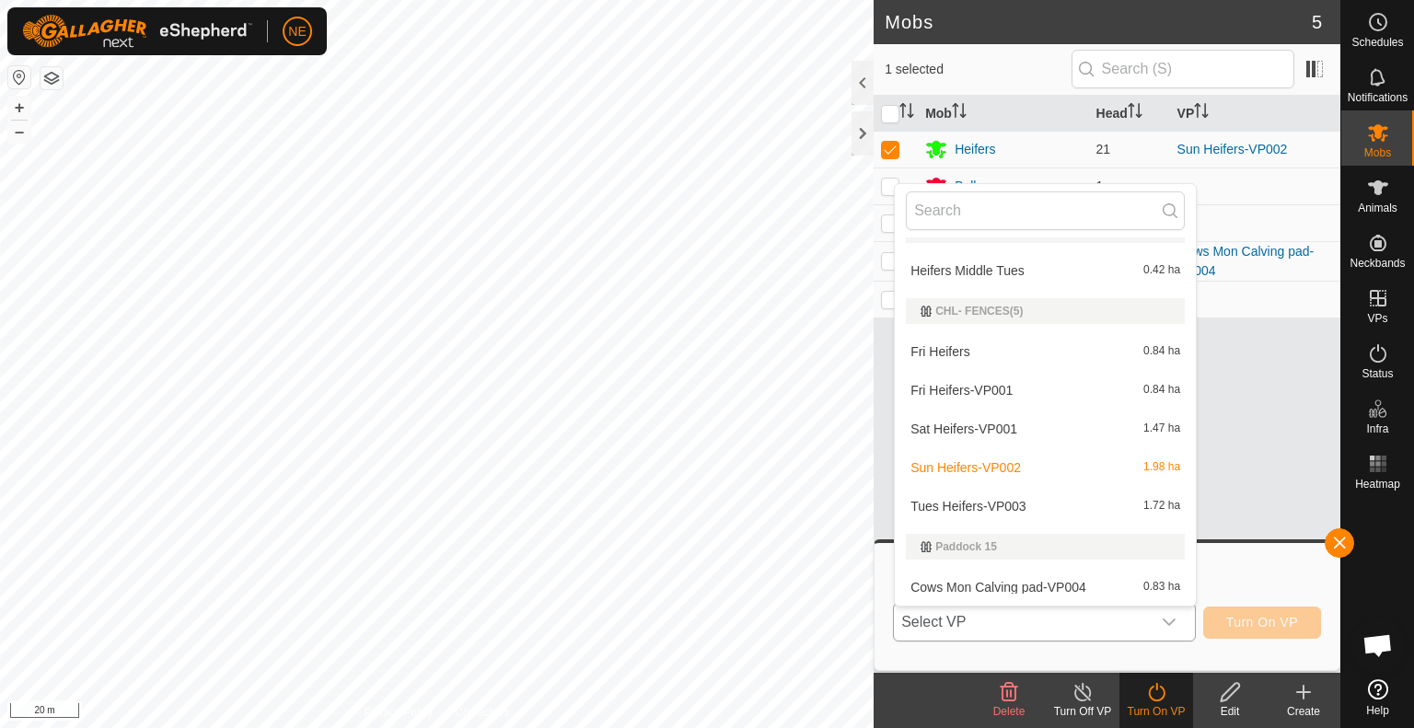
click at [1031, 505] on li "Tues Heifers-VP003 1.72 ha" at bounding box center [1045, 506] width 301 height 37
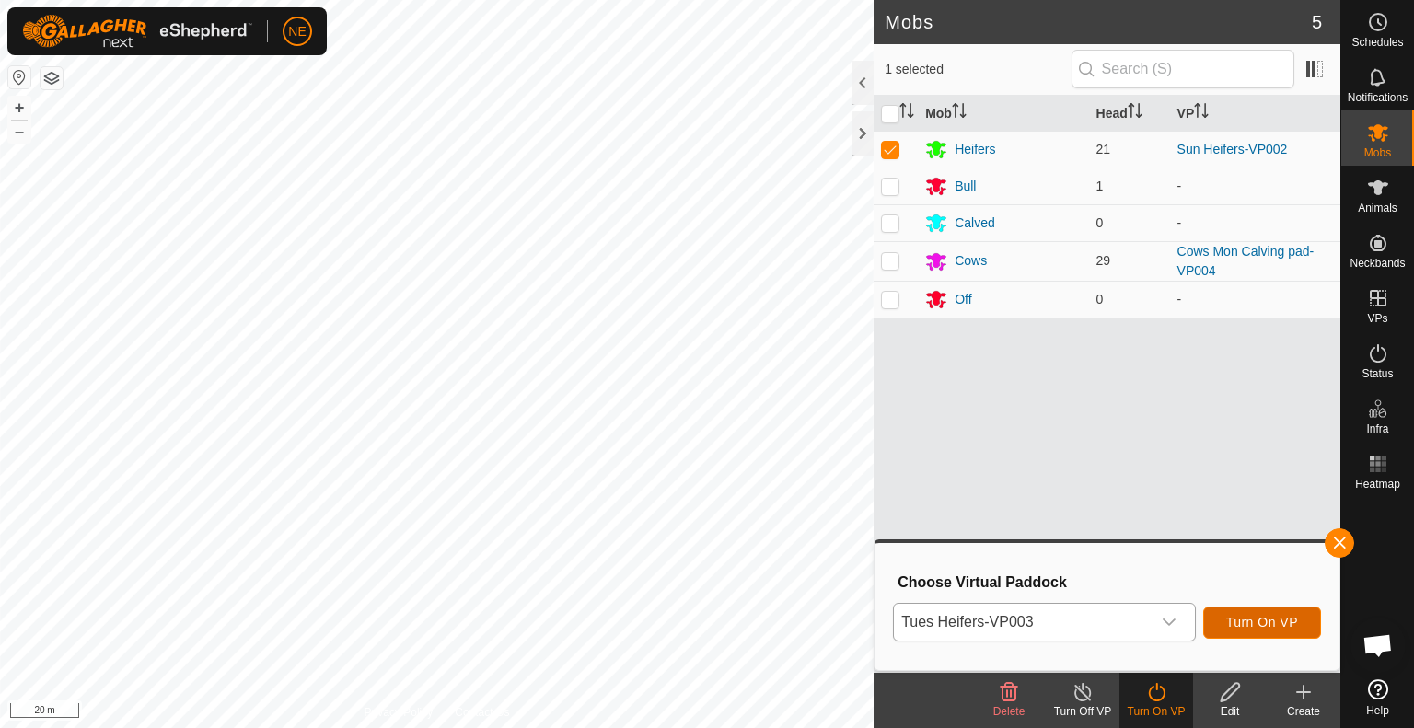
click at [1253, 624] on span "Turn On VP" at bounding box center [1262, 622] width 72 height 15
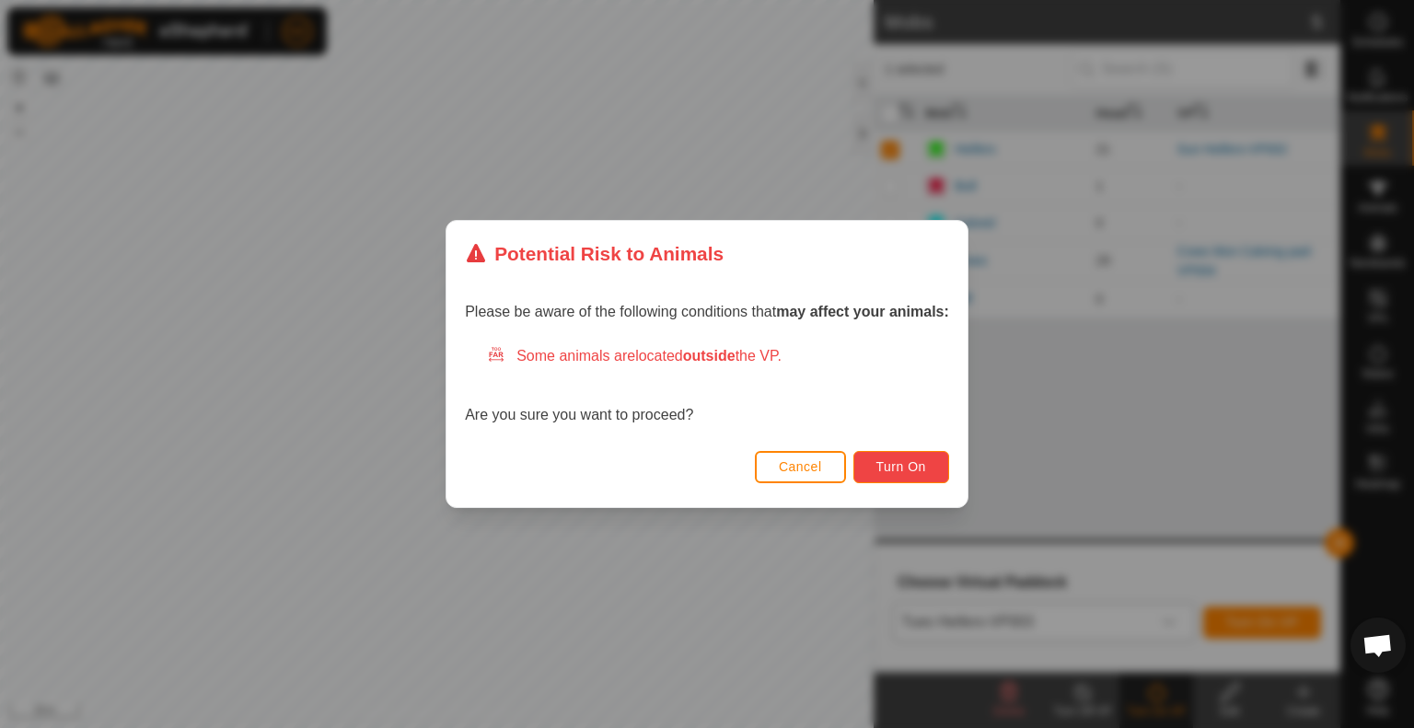
click at [907, 456] on button "Turn On" at bounding box center [901, 467] width 96 height 32
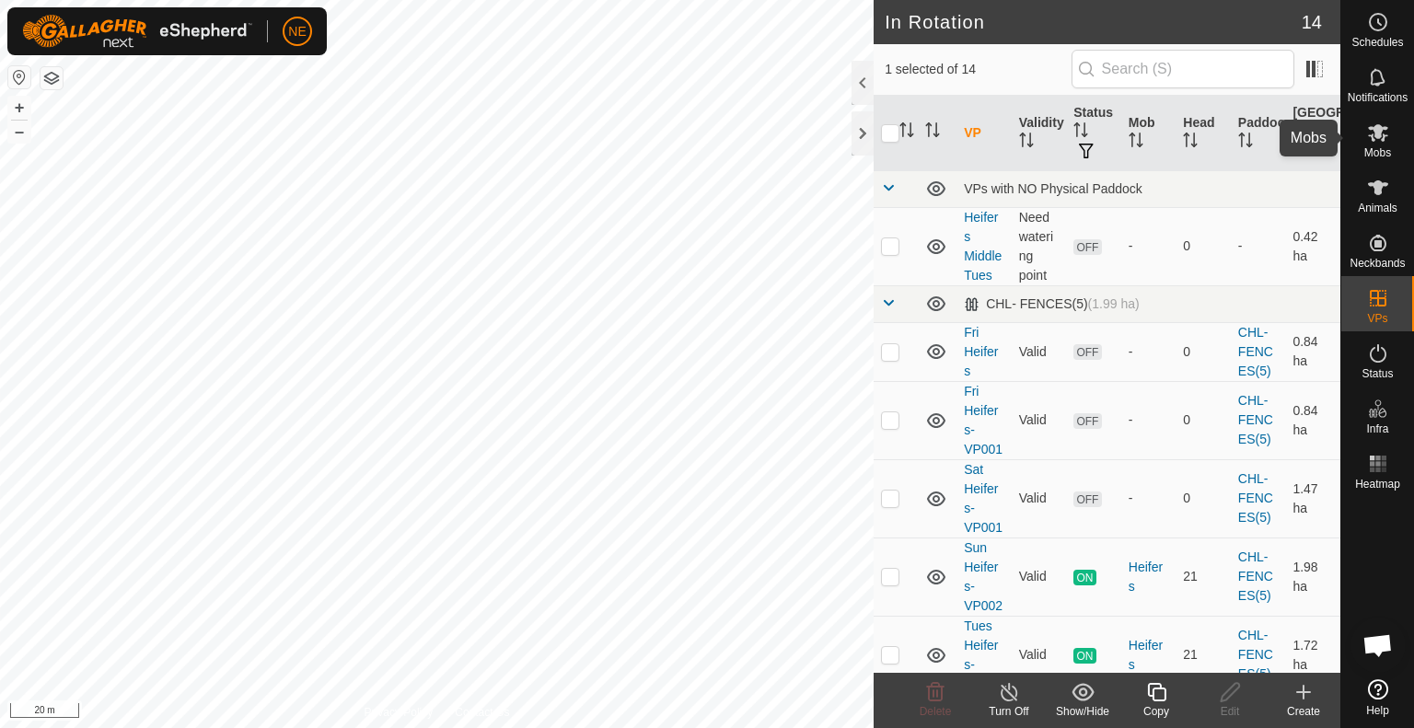
click at [1363, 139] on es-mob-svg-icon at bounding box center [1378, 132] width 33 height 29
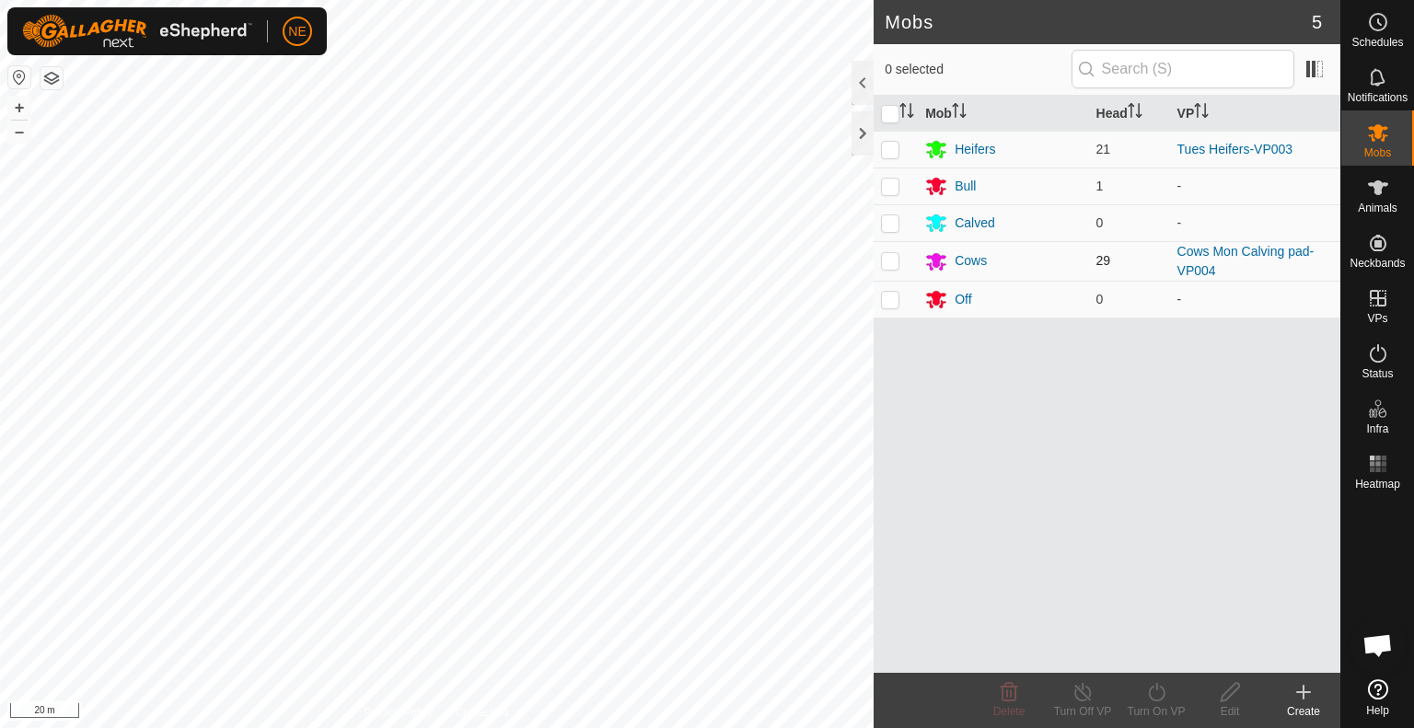
click at [890, 261] on p-checkbox at bounding box center [890, 260] width 18 height 15
checkbox input "true"
click at [1160, 702] on icon at bounding box center [1156, 692] width 23 height 22
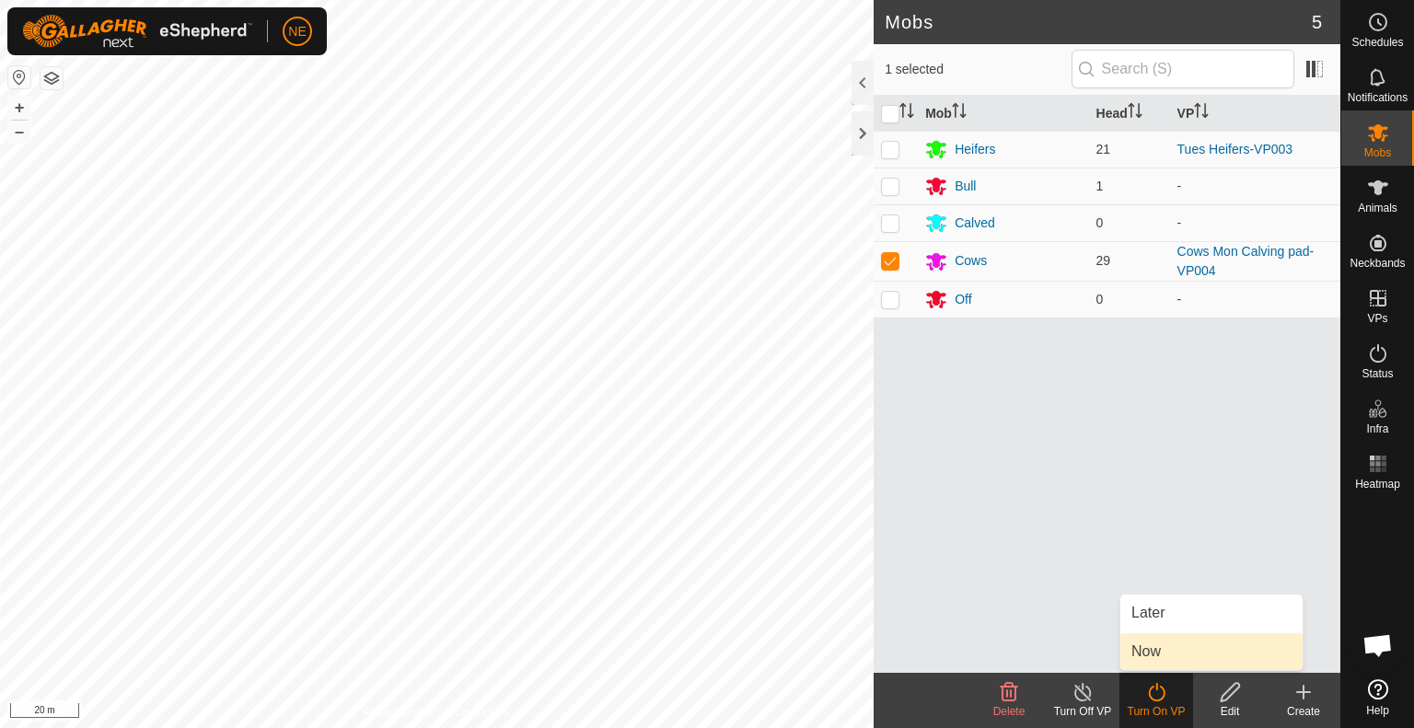
click at [1160, 647] on link "Now" at bounding box center [1211, 651] width 182 height 37
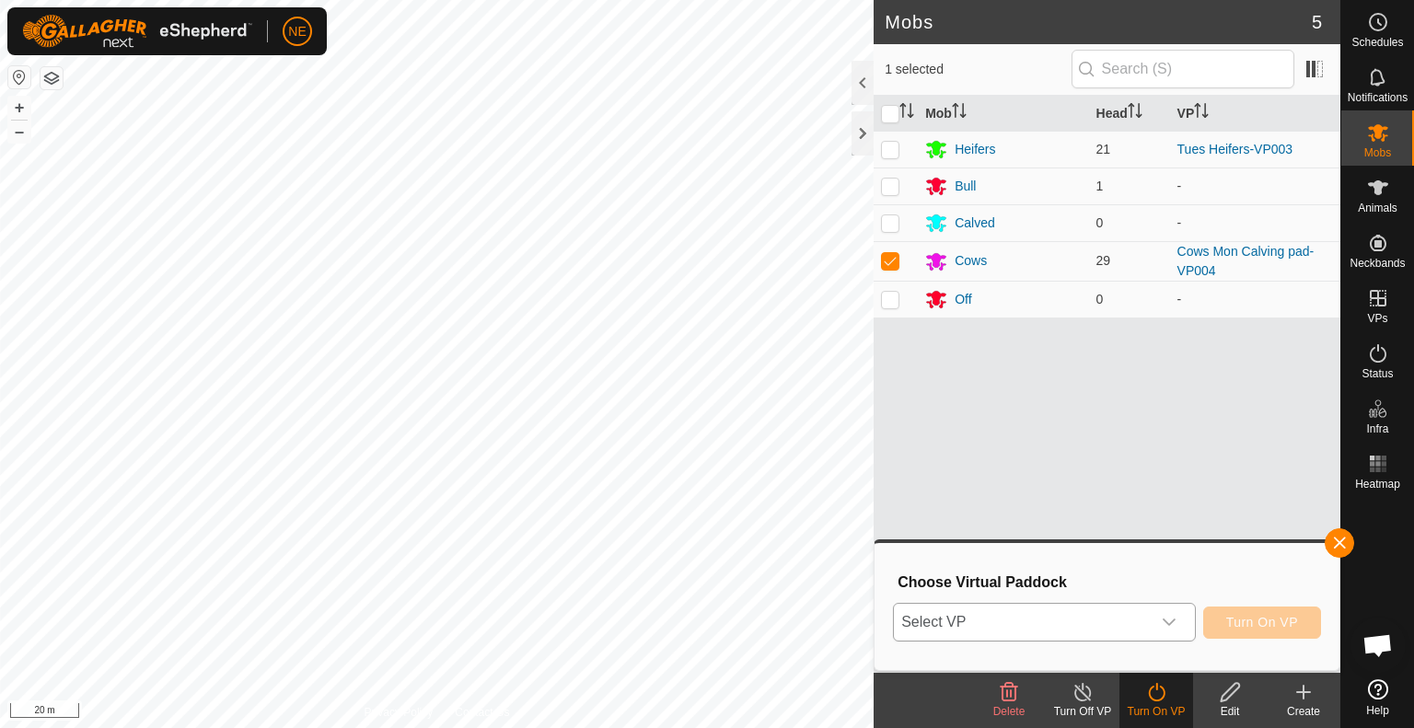
click at [1177, 625] on icon "dropdown trigger" at bounding box center [1169, 622] width 15 height 15
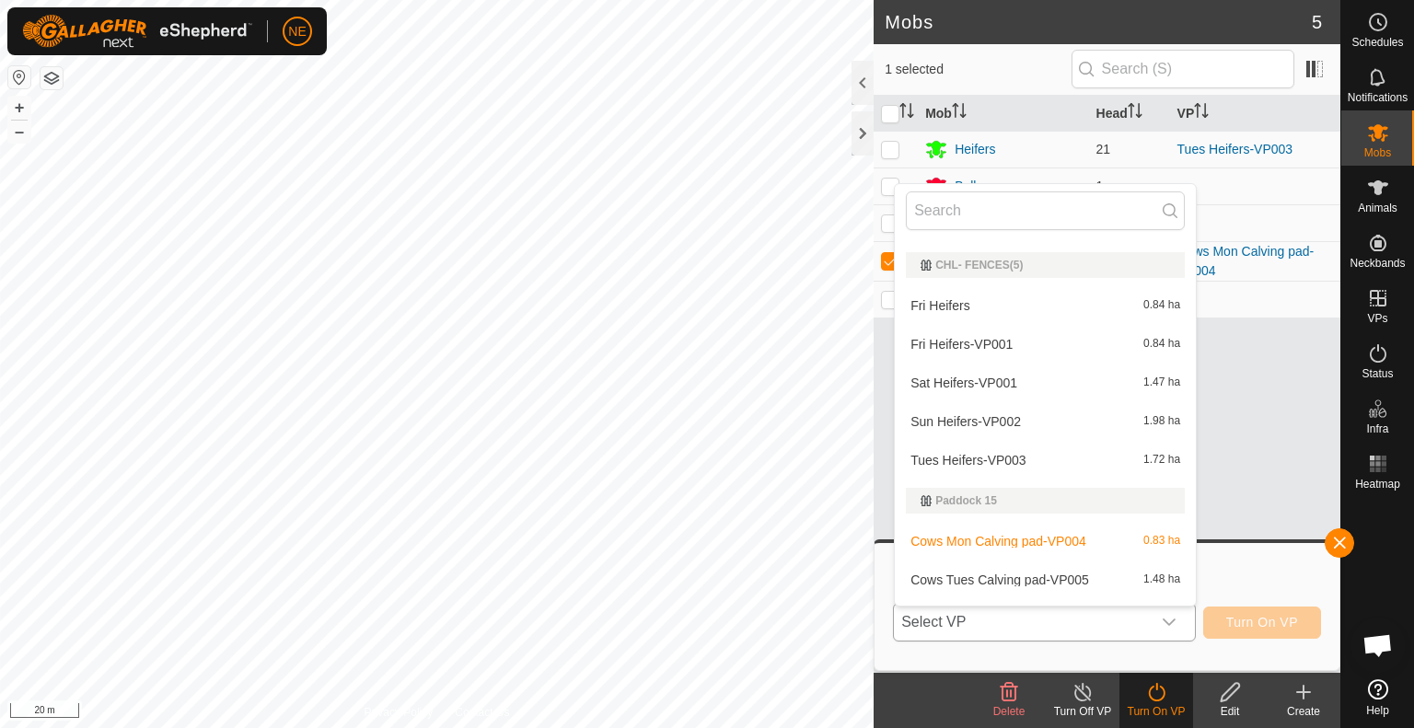
scroll to position [110, 0]
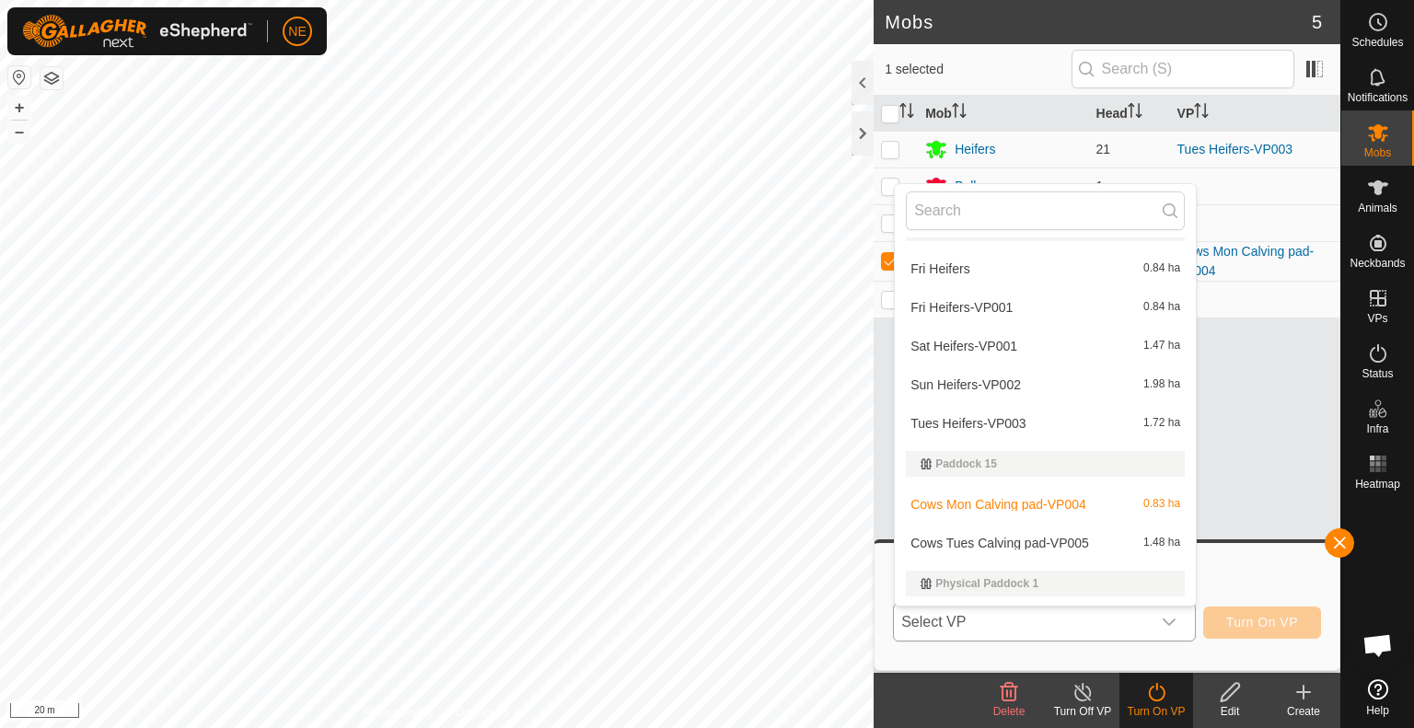
click at [1062, 539] on li "Cows Tues Calving pad-VP005 1.48 ha" at bounding box center [1045, 543] width 301 height 37
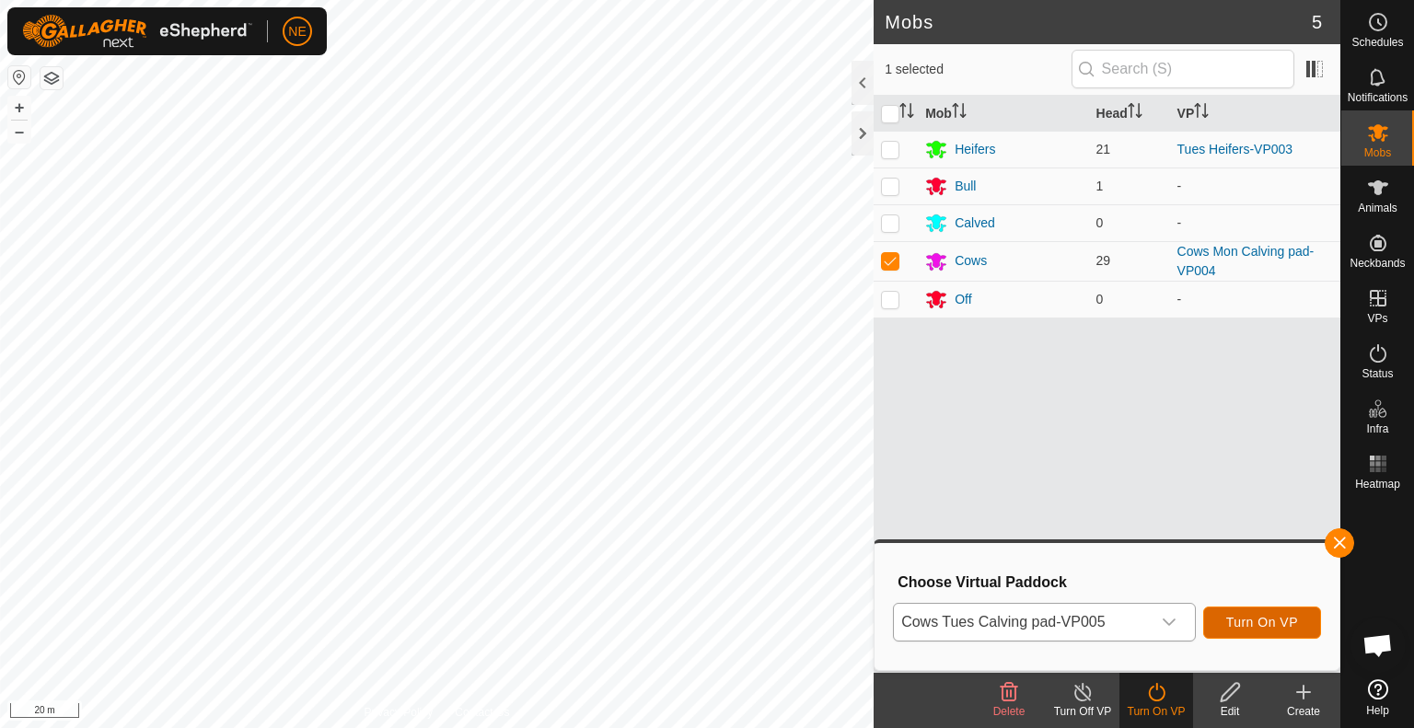
click at [1252, 625] on span "Turn On VP" at bounding box center [1262, 622] width 72 height 15
